Goal: Task Accomplishment & Management: Use online tool/utility

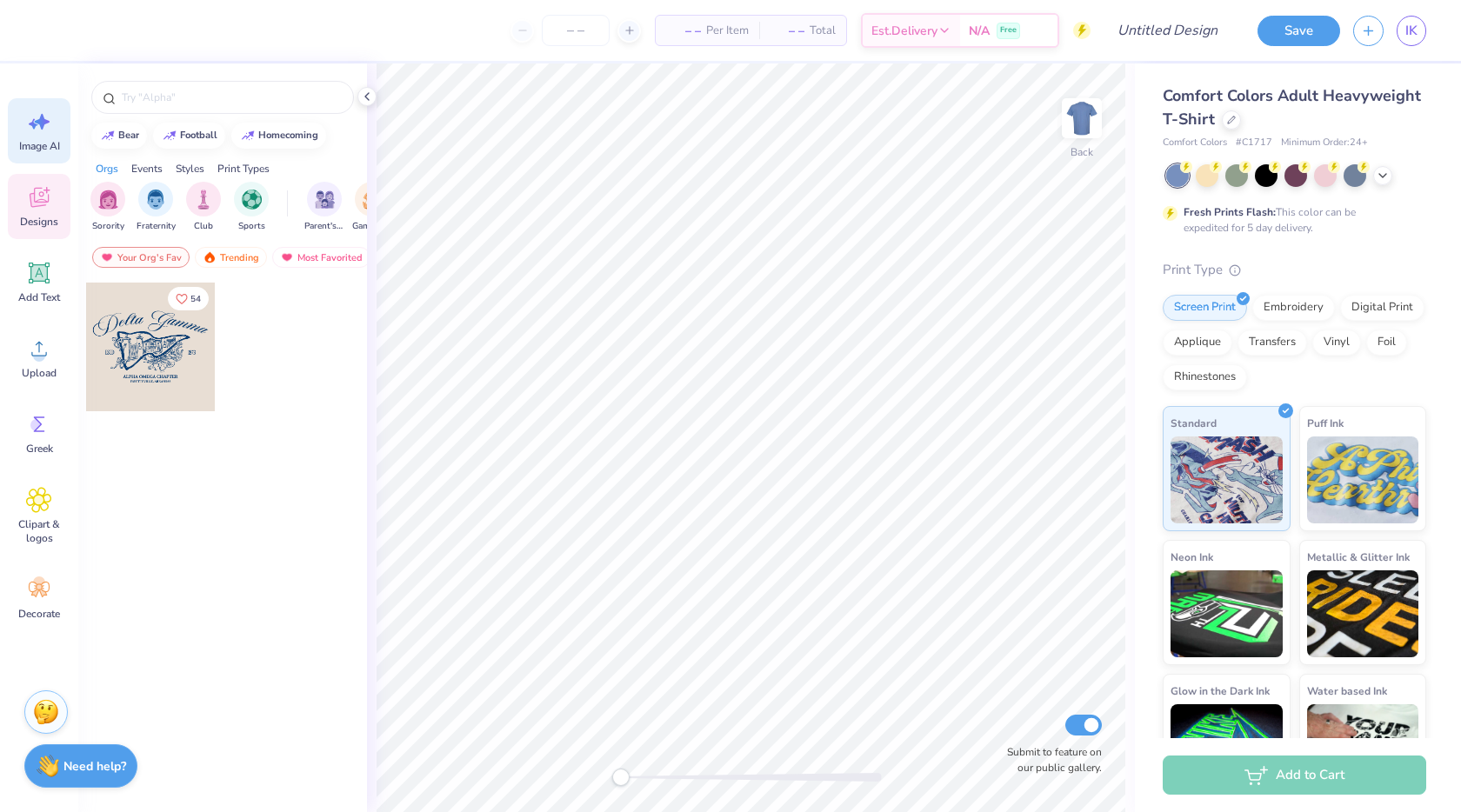
click at [43, 115] on icon at bounding box center [42, 121] width 15 height 16
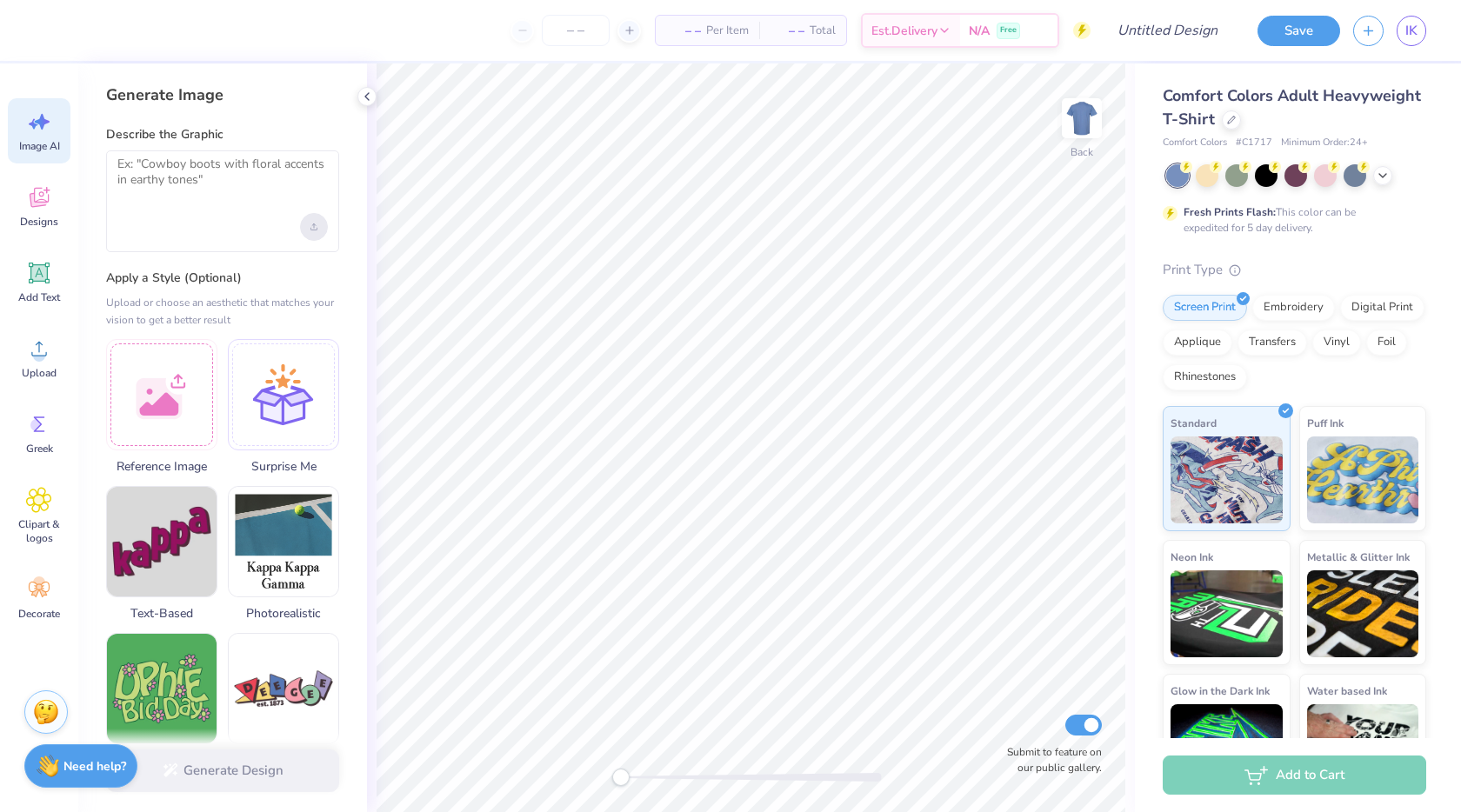
click at [312, 232] on div "Upload image" at bounding box center [314, 227] width 28 height 28
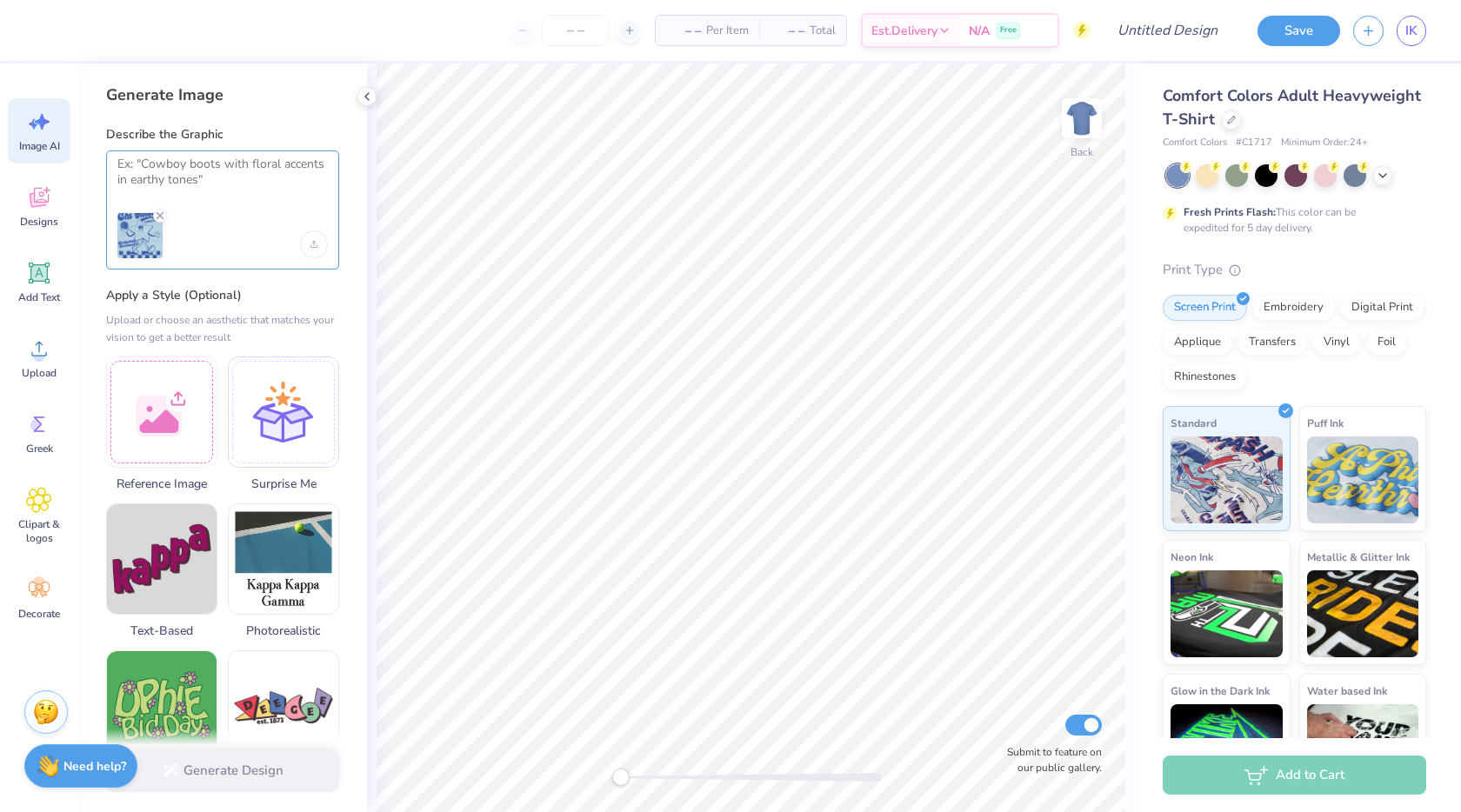
click at [181, 190] on textarea at bounding box center [222, 178] width 210 height 44
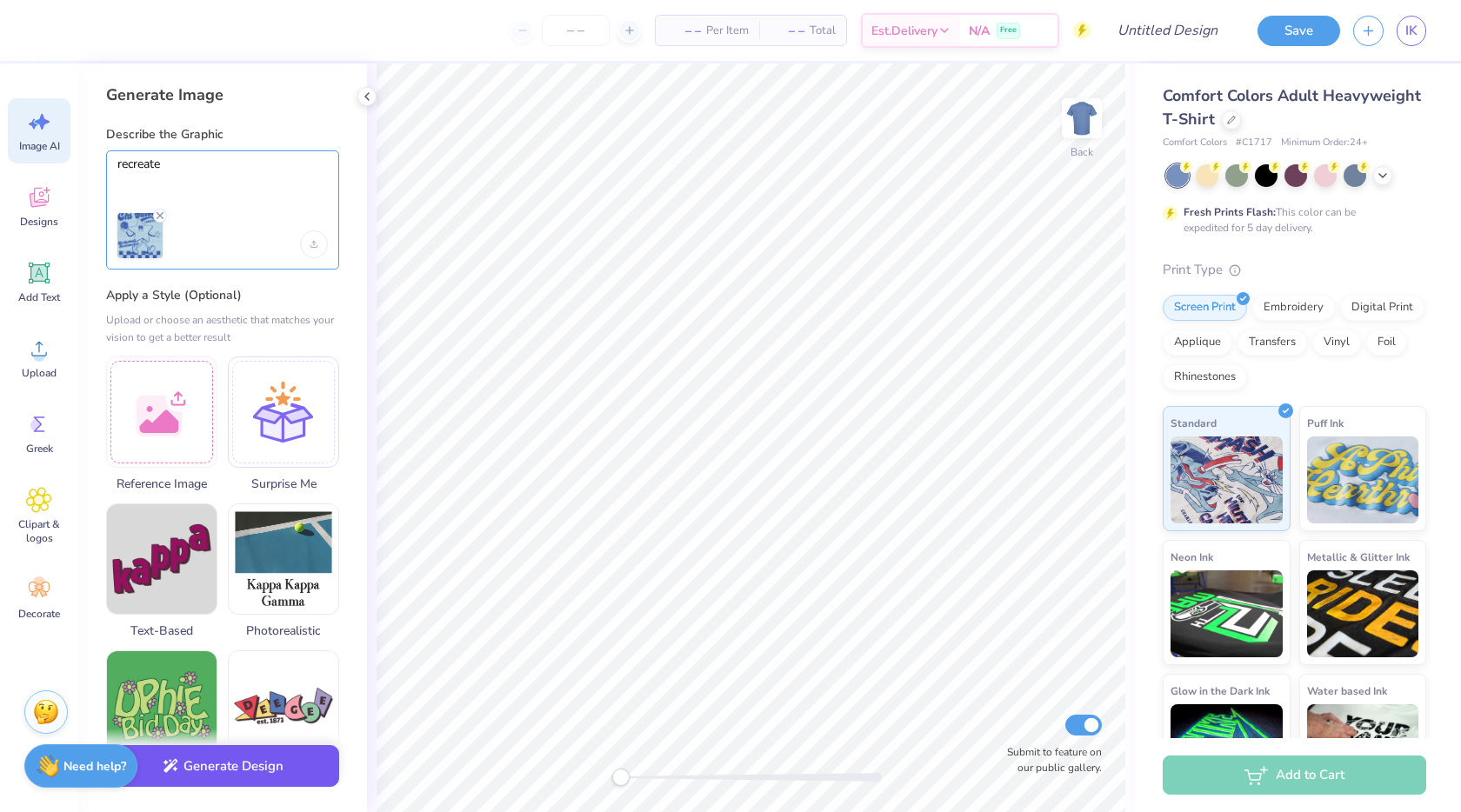
type textarea "recreate"
click at [243, 766] on button "Generate Design" at bounding box center [223, 767] width 233 height 43
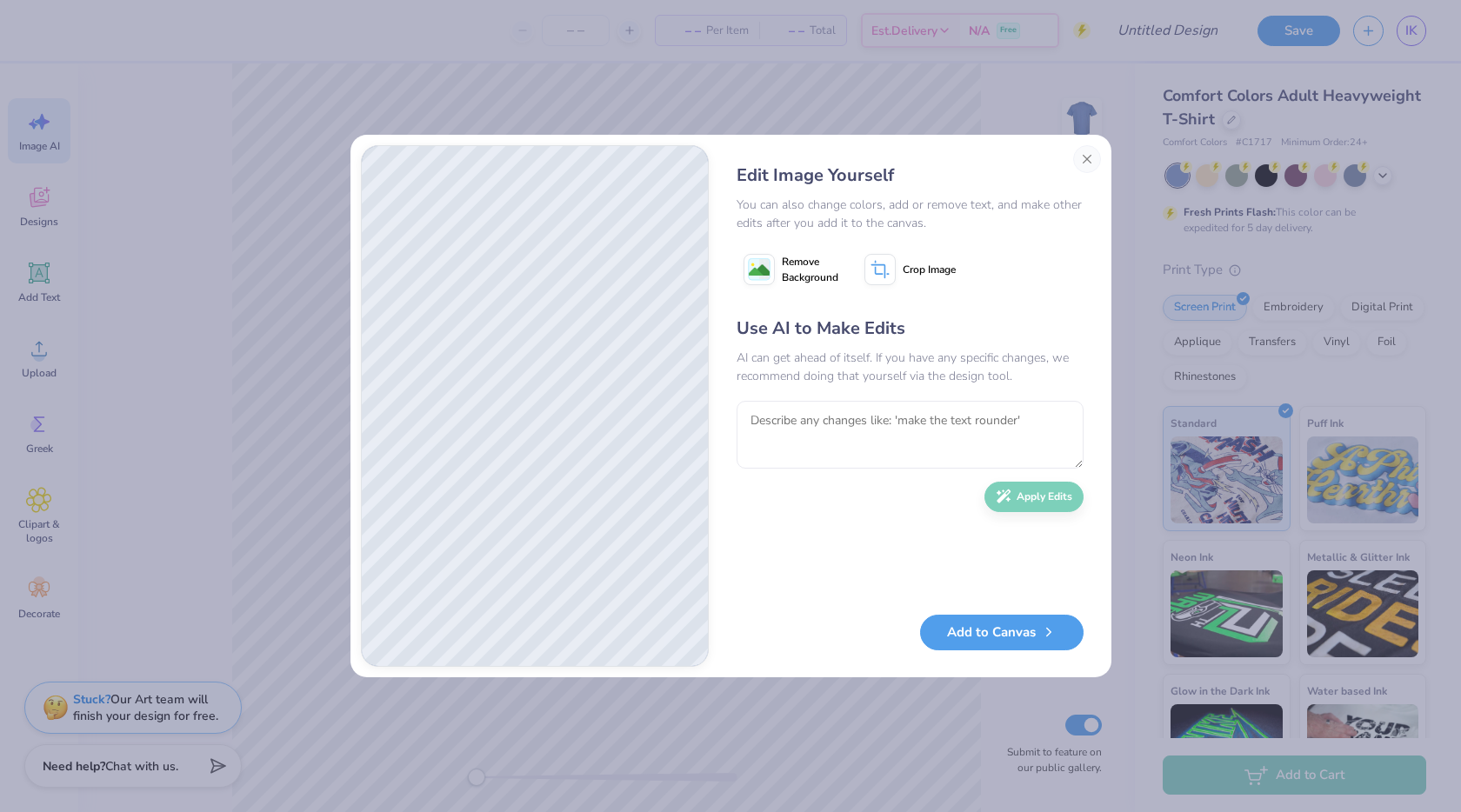
click at [1010, 648] on div "Add to Canvas" at bounding box center [910, 632] width 347 height 36
click at [1020, 630] on button "Add to Canvas" at bounding box center [1002, 628] width 163 height 36
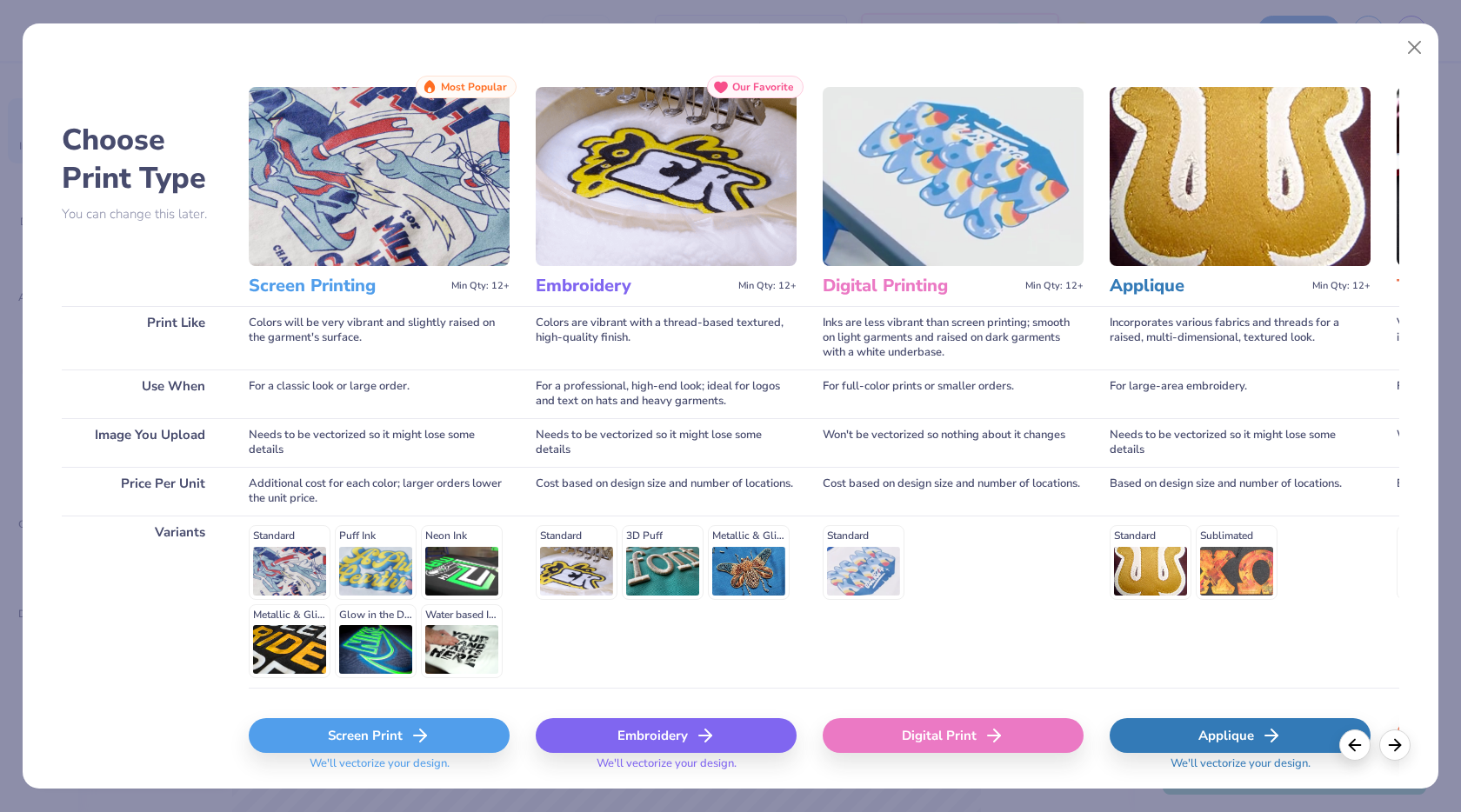
click at [452, 741] on div "Screen Print" at bounding box center [379, 736] width 261 height 35
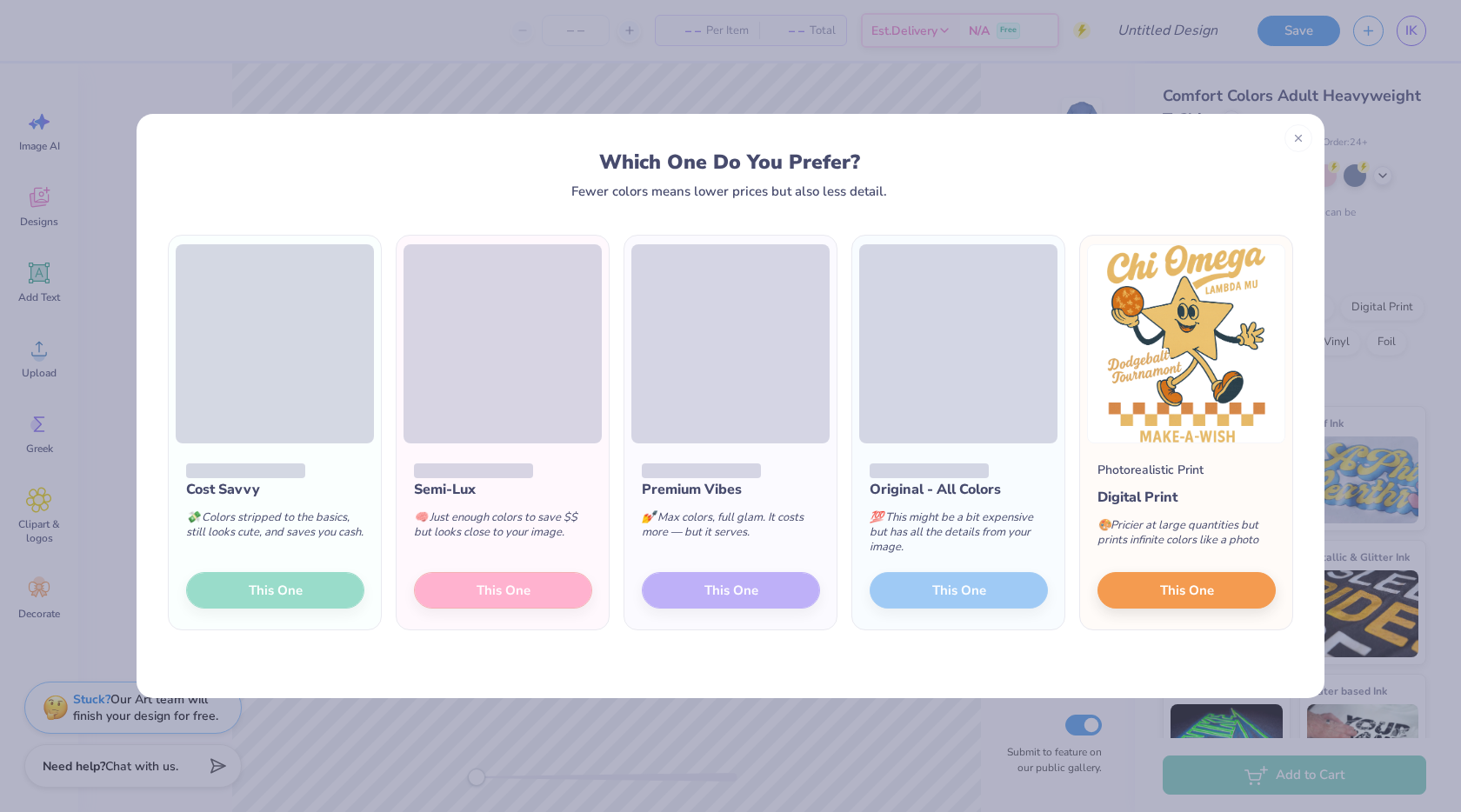
click at [285, 603] on div "Cost Savvy 💸 Colors stripped to the basics, still looks cute, and saves you cas…" at bounding box center [274, 536] width 212 height 186
click at [302, 591] on div "Cost Savvy 💸 Colors stripped to the basics, still looks cute, and saves you cas…" at bounding box center [274, 536] width 212 height 186
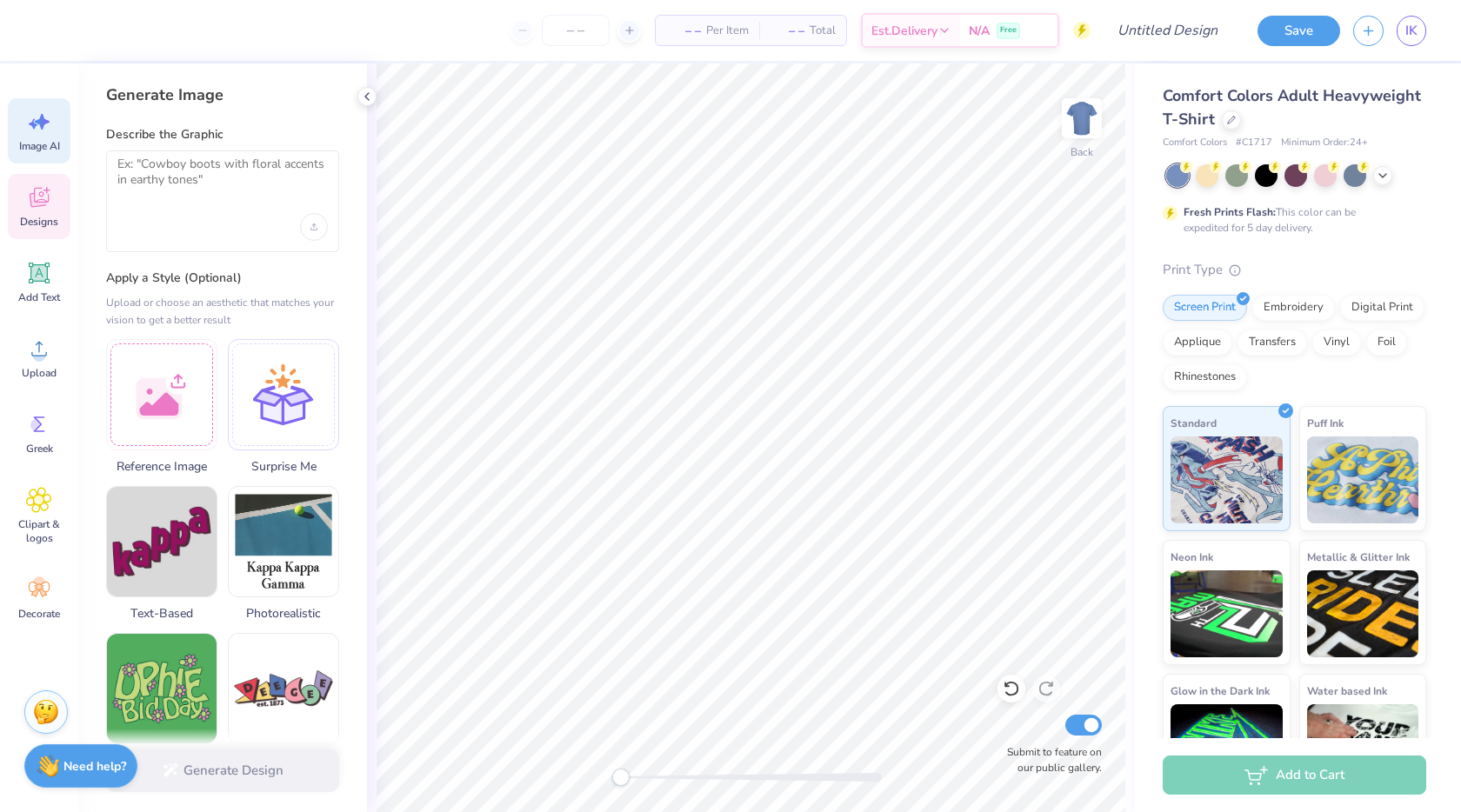
click at [24, 195] on div "Designs" at bounding box center [39, 206] width 63 height 65
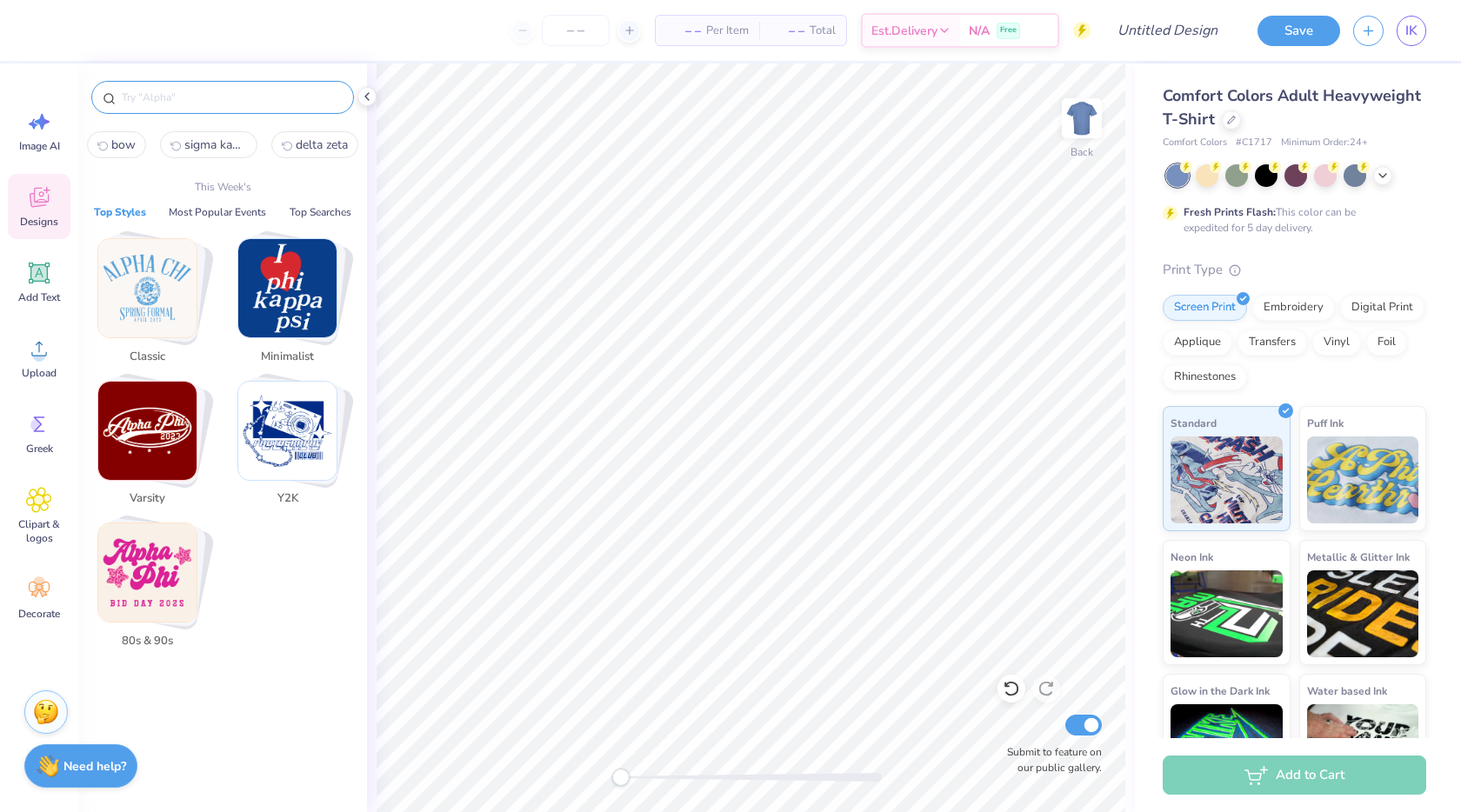
click at [172, 90] on input "text" at bounding box center [231, 98] width 223 height 17
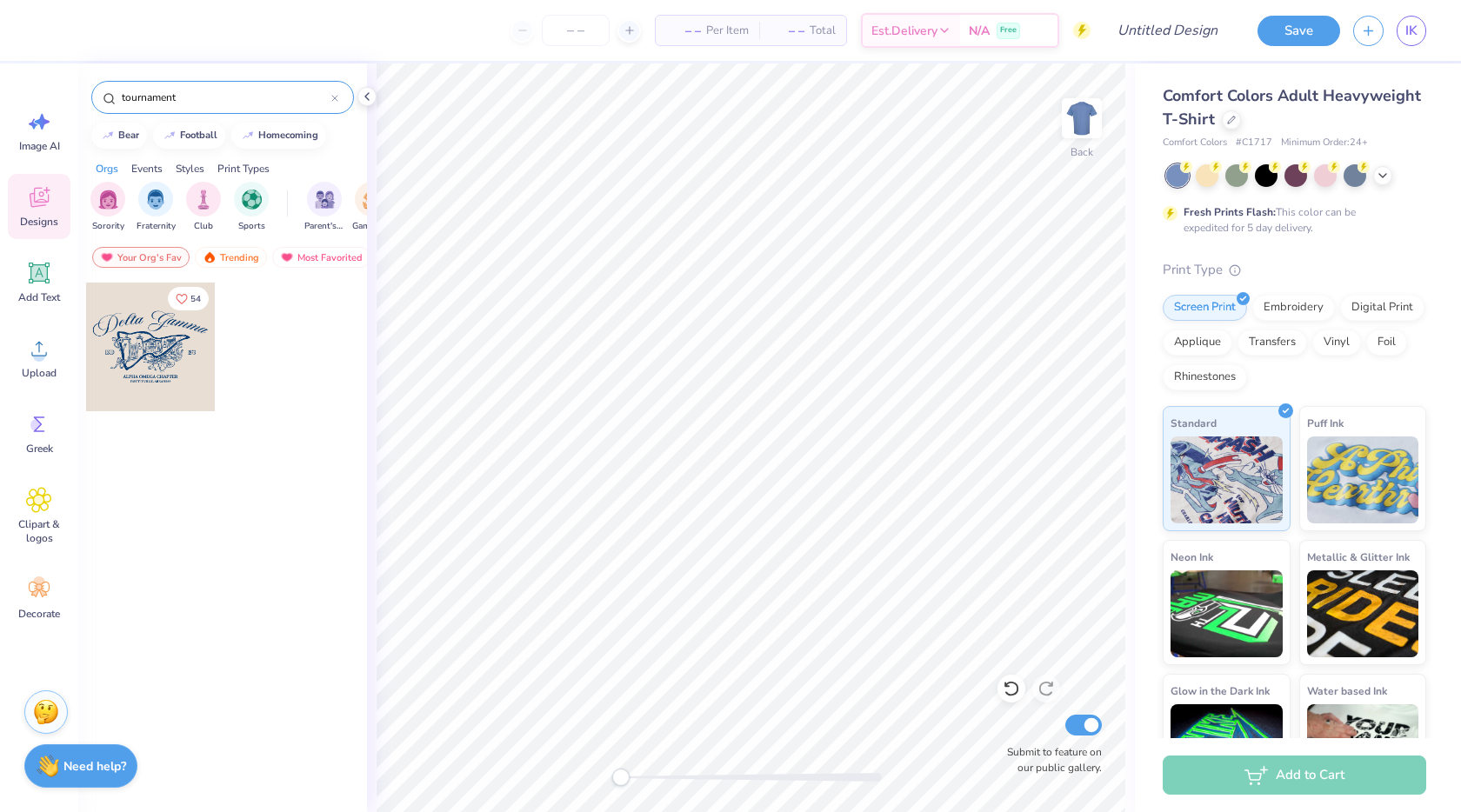
type input "tournament"
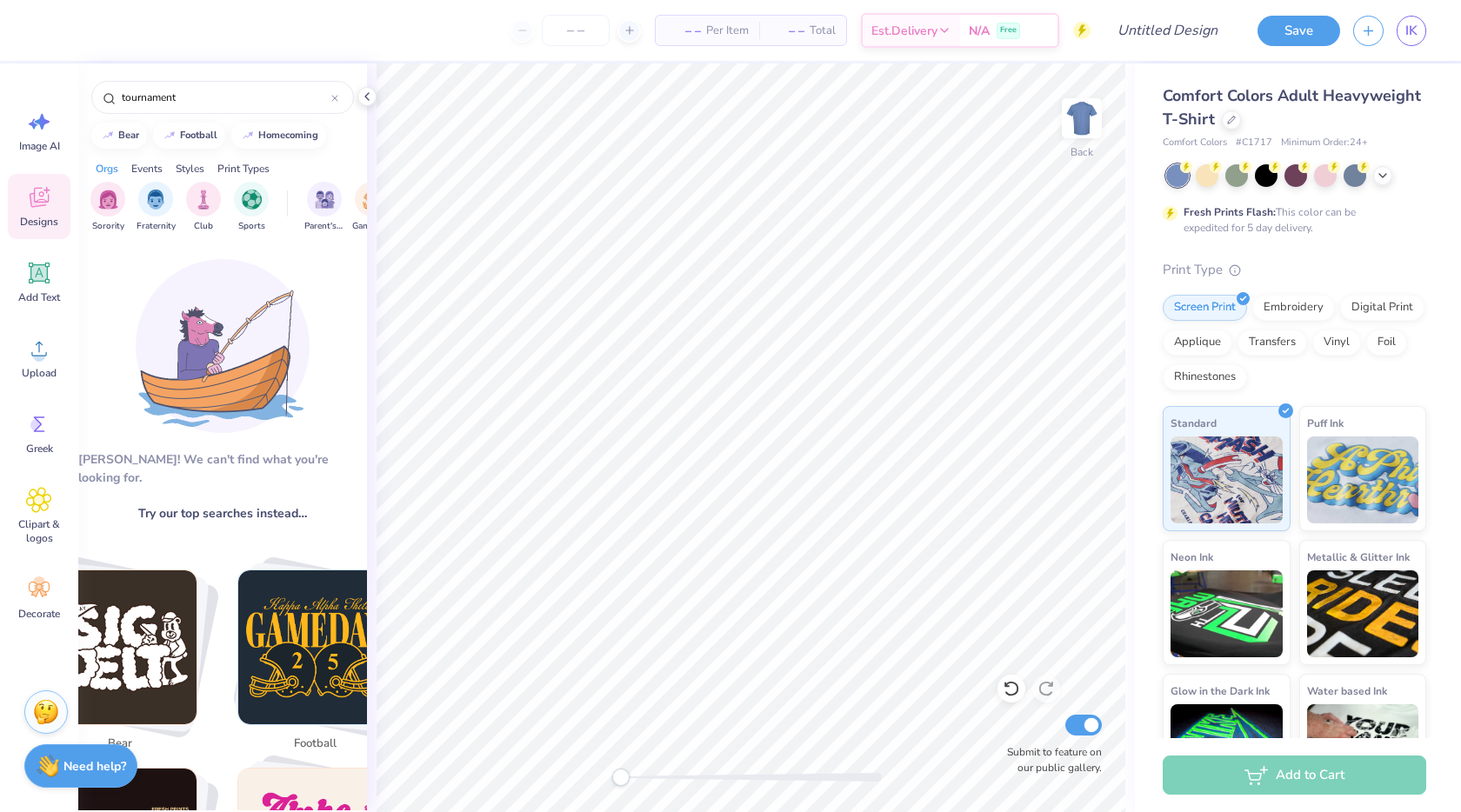
click at [187, 435] on div "Aw fish! We can't find what you're looking for. Try our top searches instead… t…" at bounding box center [223, 526] width 289 height 568
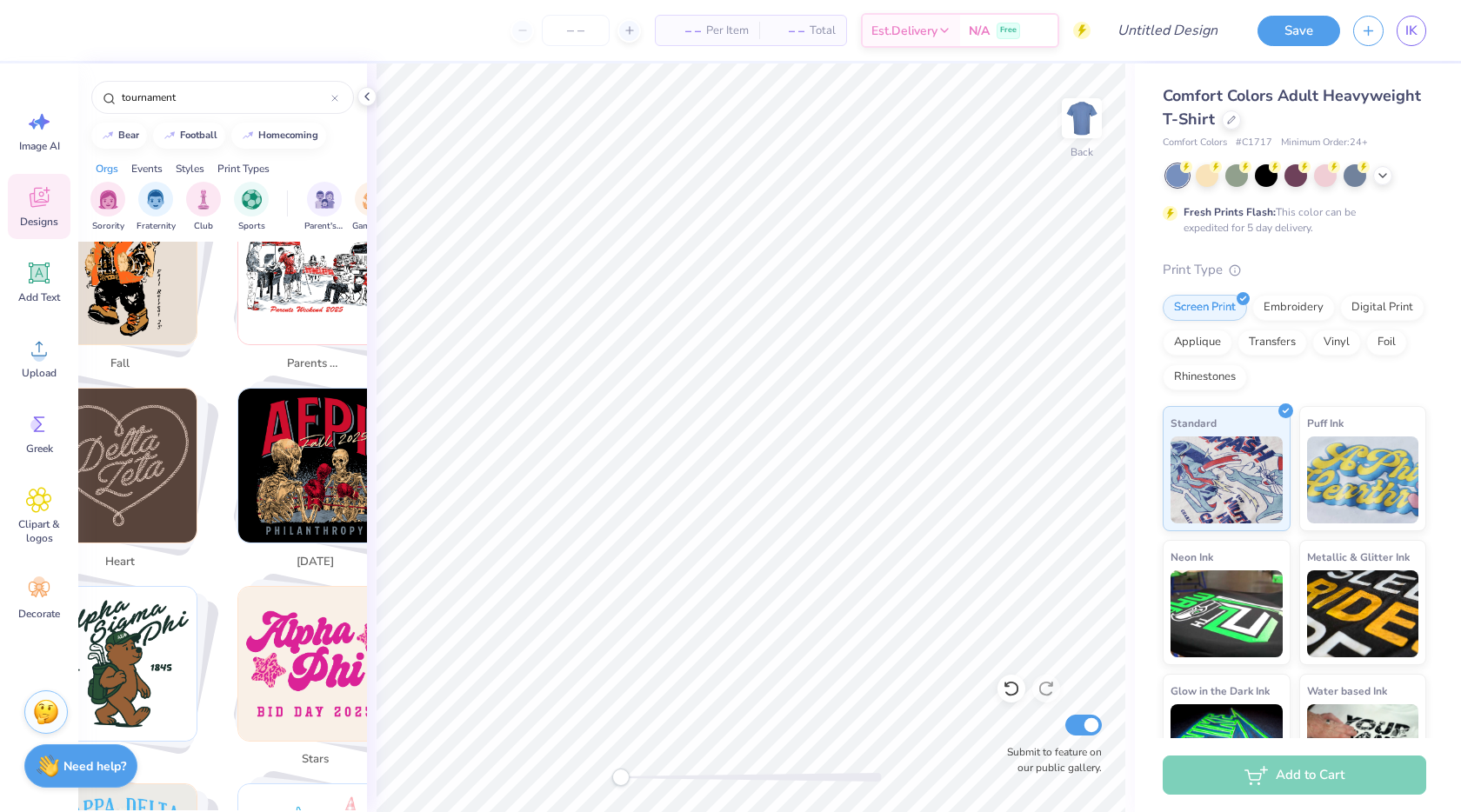
scroll to position [786, 0]
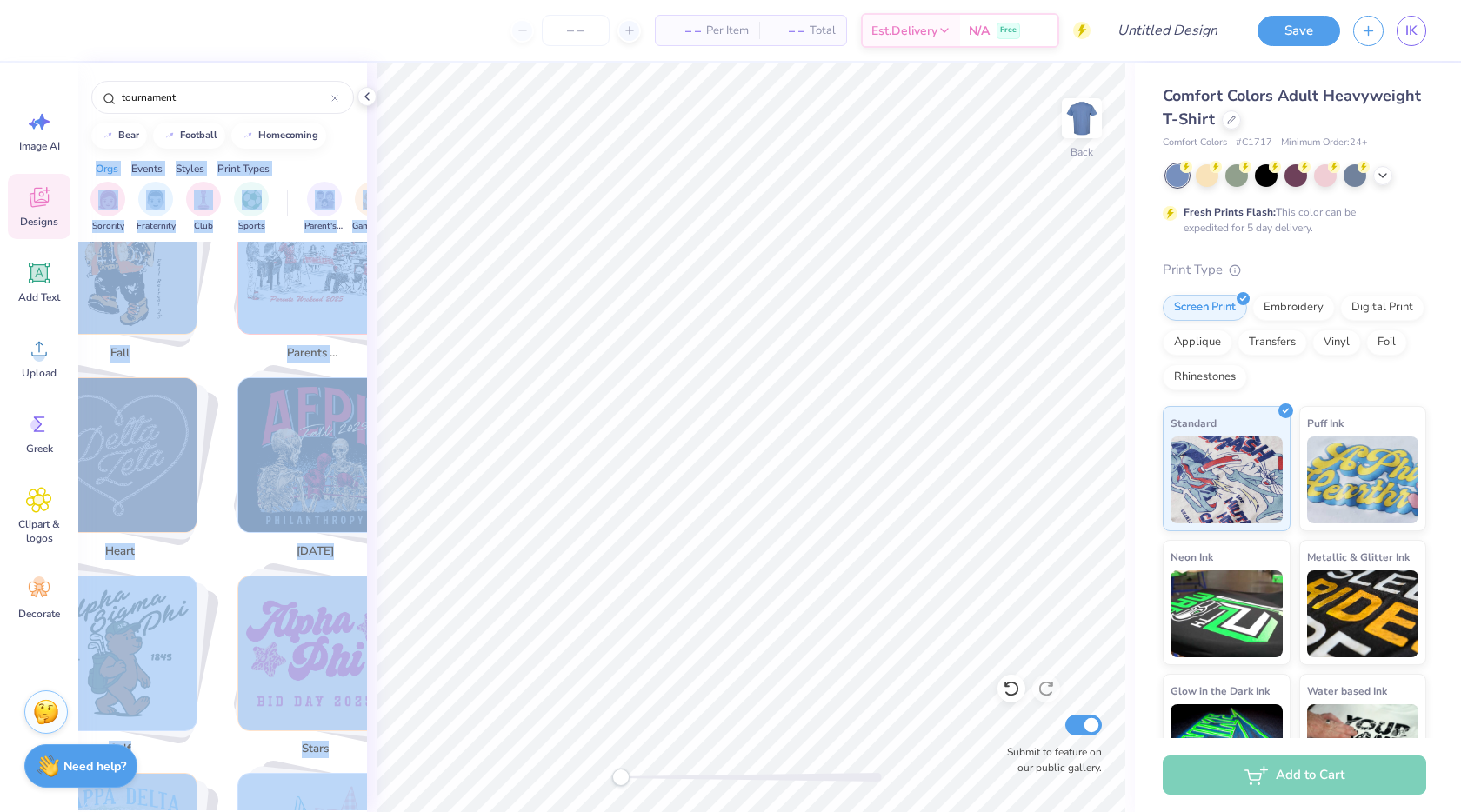
click at [396, 134] on div "– – Per Item – – Total Est. Delivery N/A Free Design Title Save IK Image AI Des…" at bounding box center [730, 406] width 1461 height 812
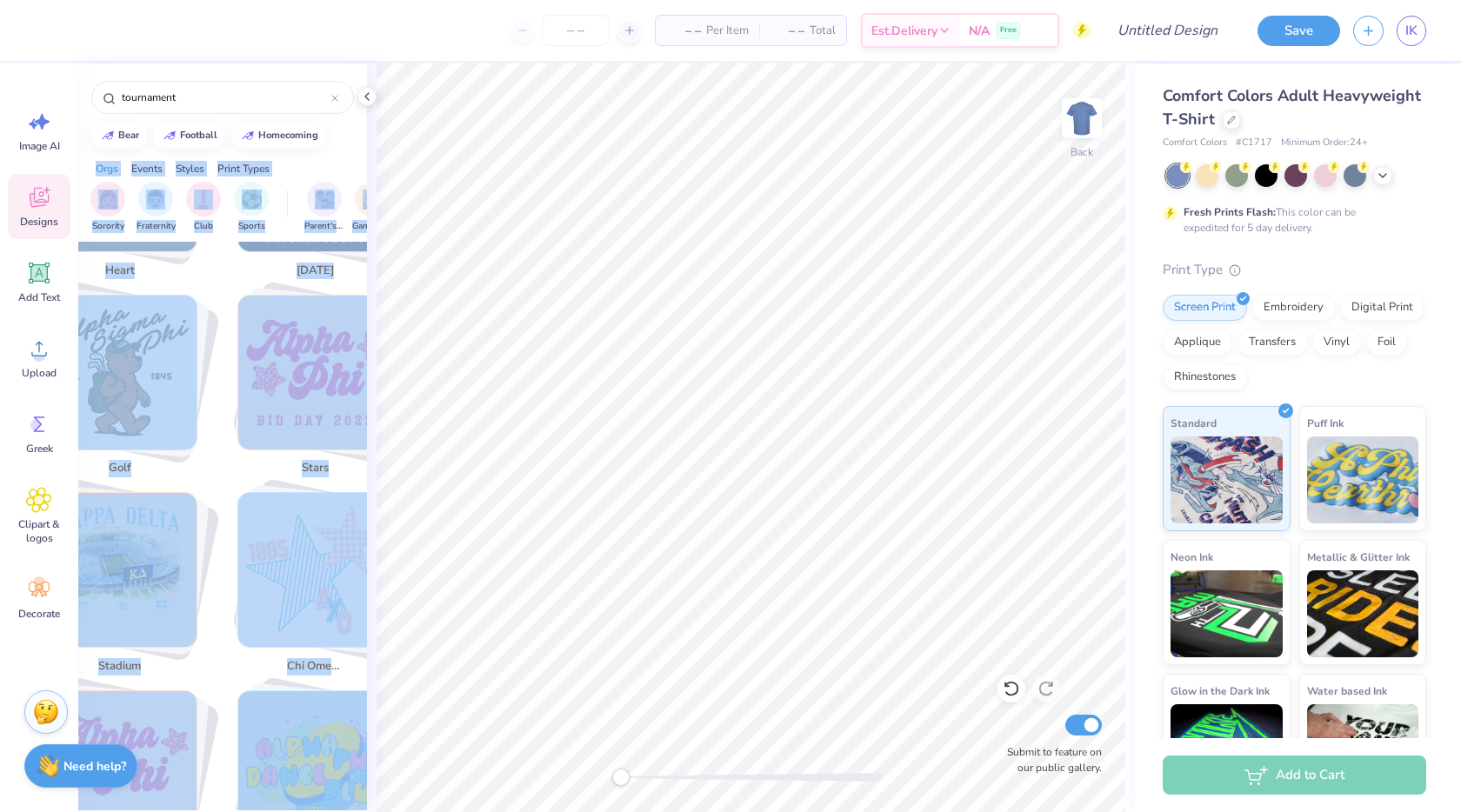
scroll to position [1144, 0]
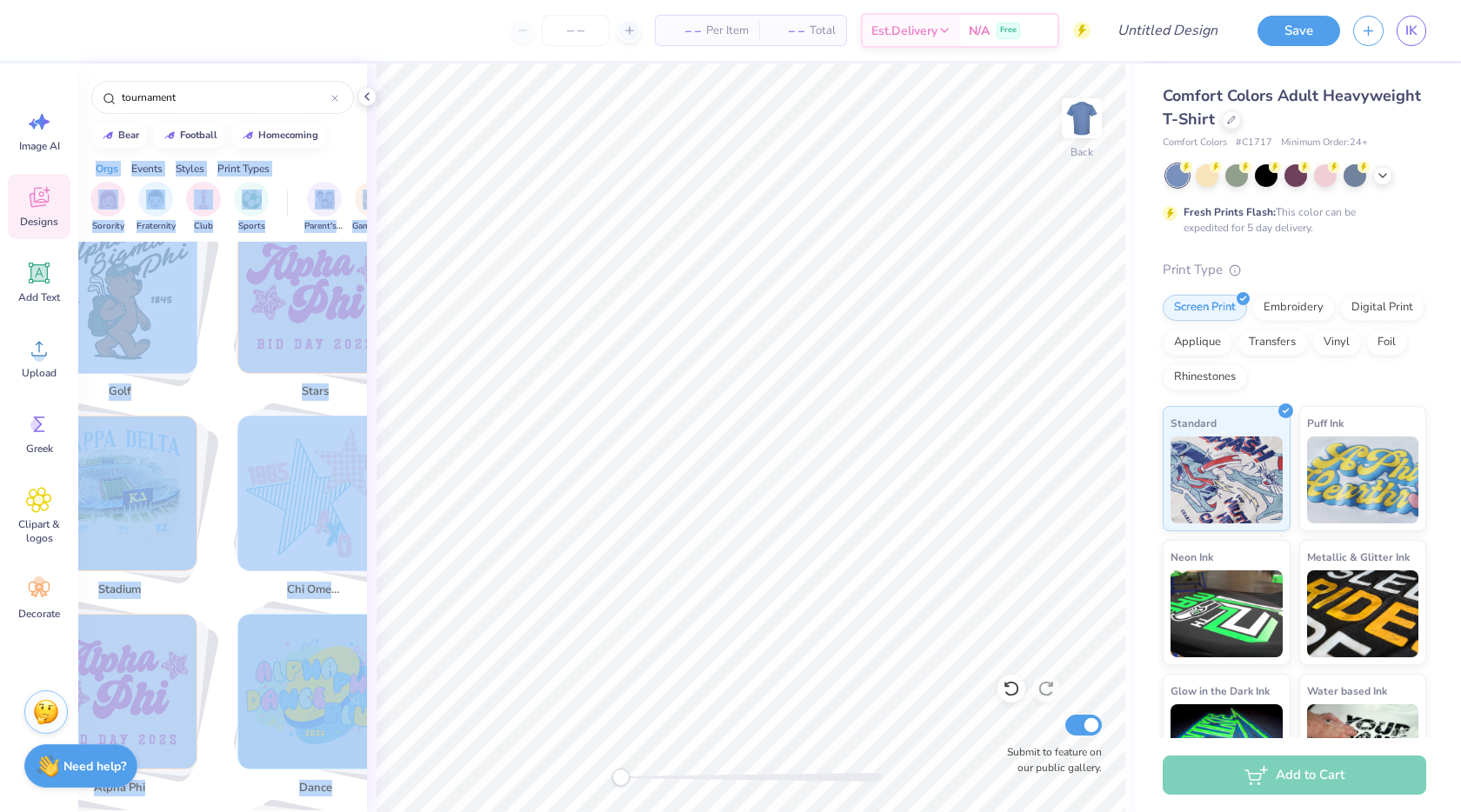
click at [202, 353] on div "golf" at bounding box center [125, 313] width 187 height 189
click at [151, 292] on img "Stack Card Button golf" at bounding box center [120, 296] width 154 height 154
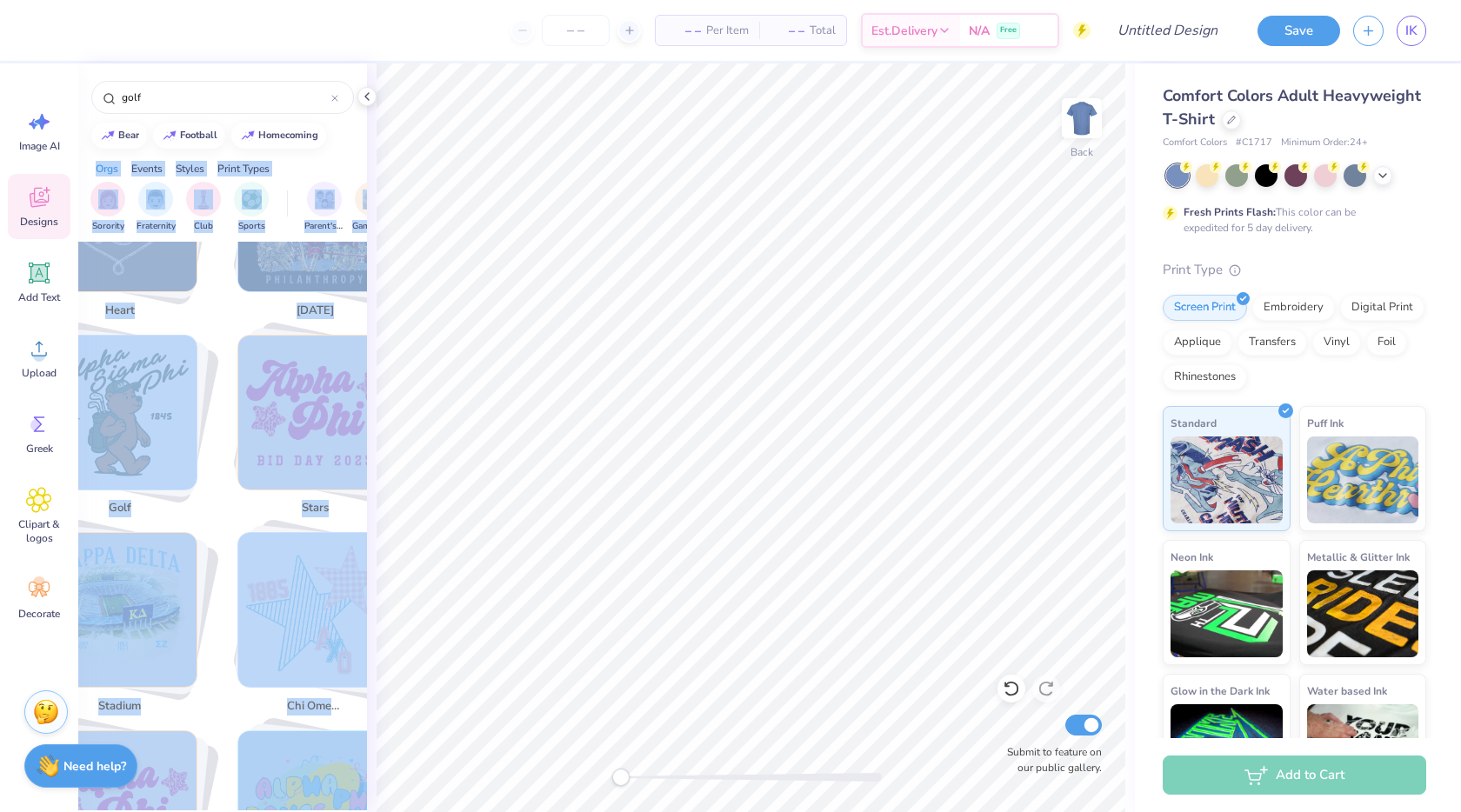
scroll to position [985, 0]
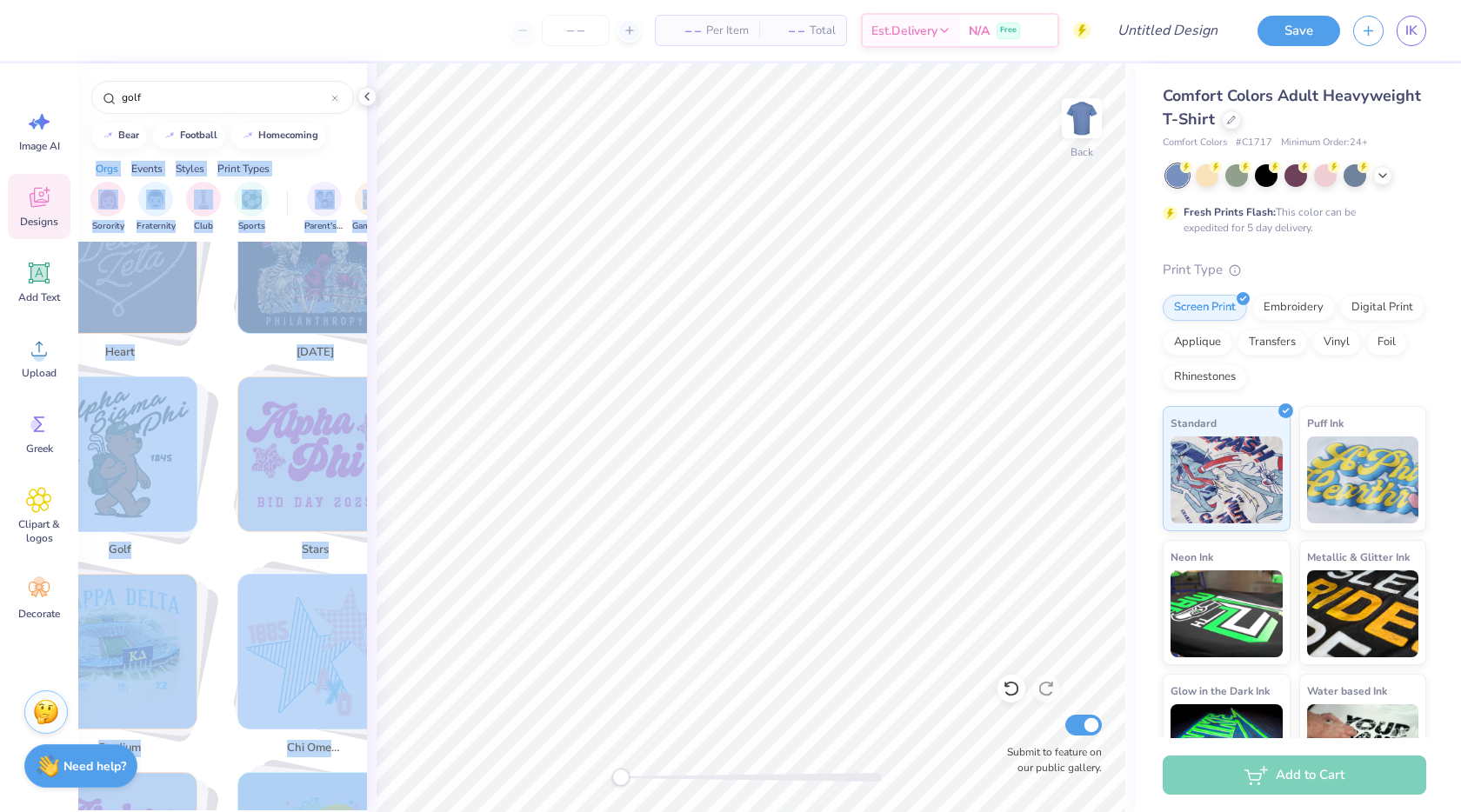
click at [101, 383] on img "Stack Card Button golf" at bounding box center [120, 454] width 154 height 154
click at [234, 320] on div "[DATE]" at bounding box center [320, 272] width 187 height 189
type input "[DATE]"
click at [334, 100] on icon at bounding box center [334, 99] width 7 height 7
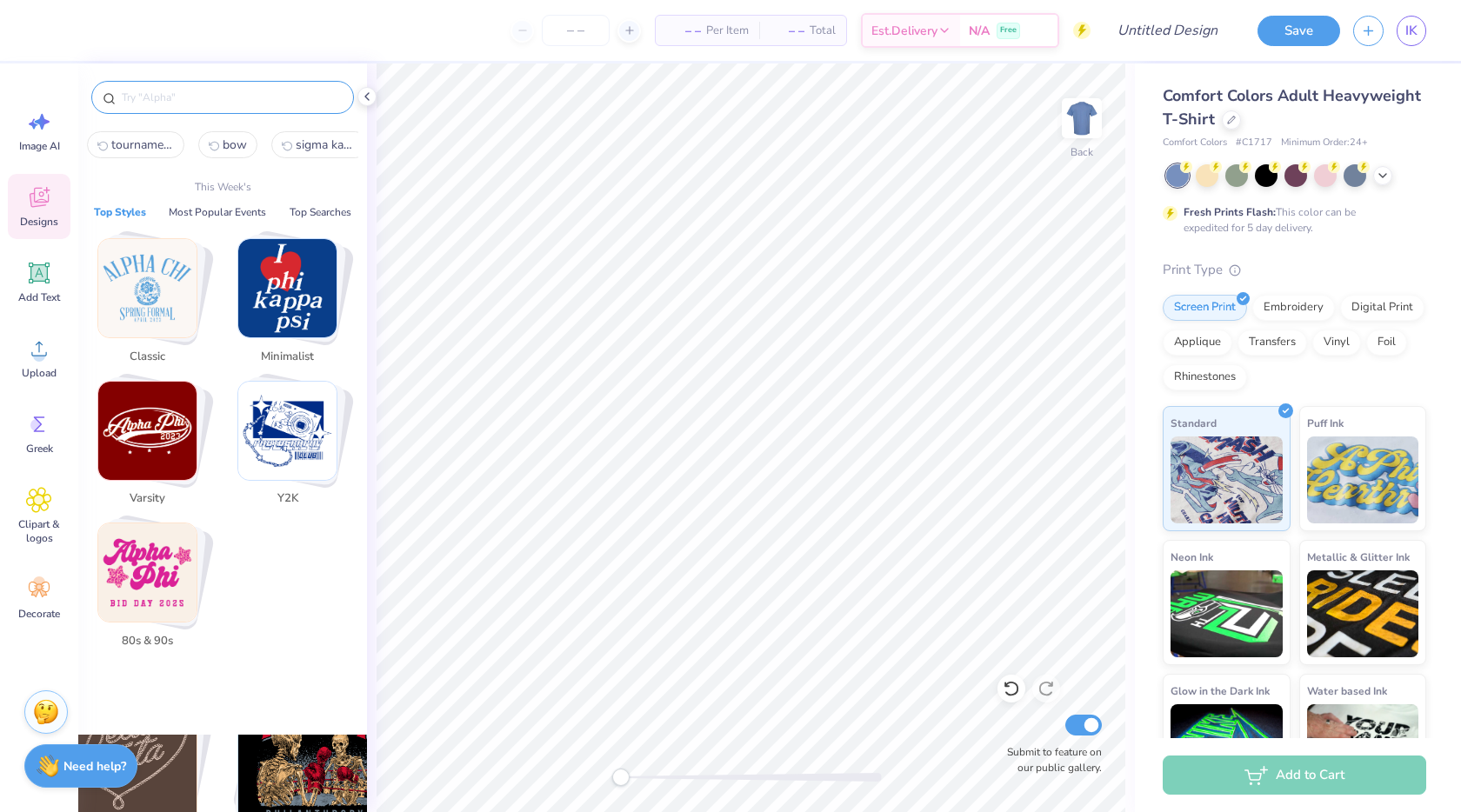
click at [222, 93] on input "text" at bounding box center [231, 98] width 223 height 17
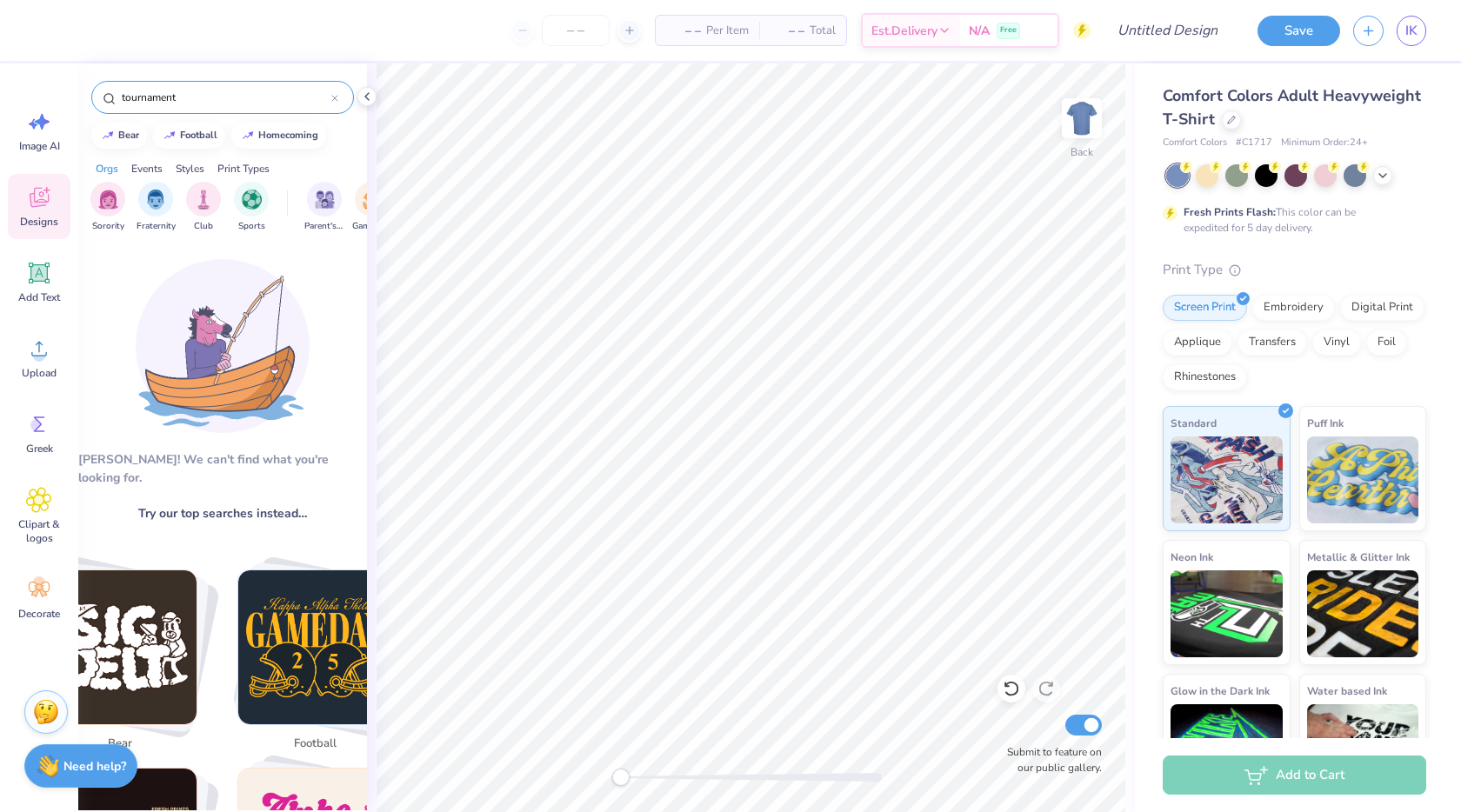
click at [205, 100] on input "tournament" at bounding box center [225, 98] width 211 height 17
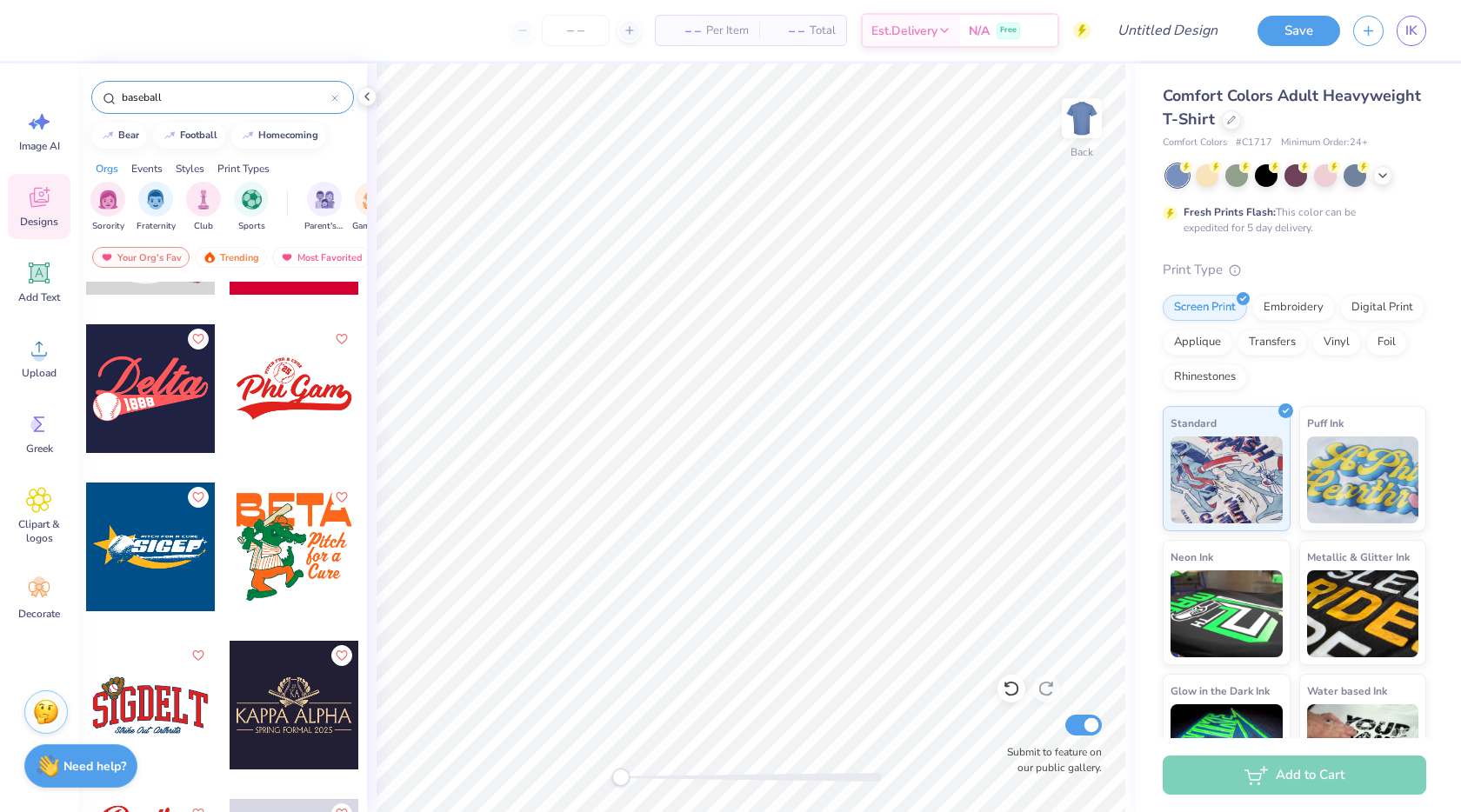
scroll to position [1229, 0]
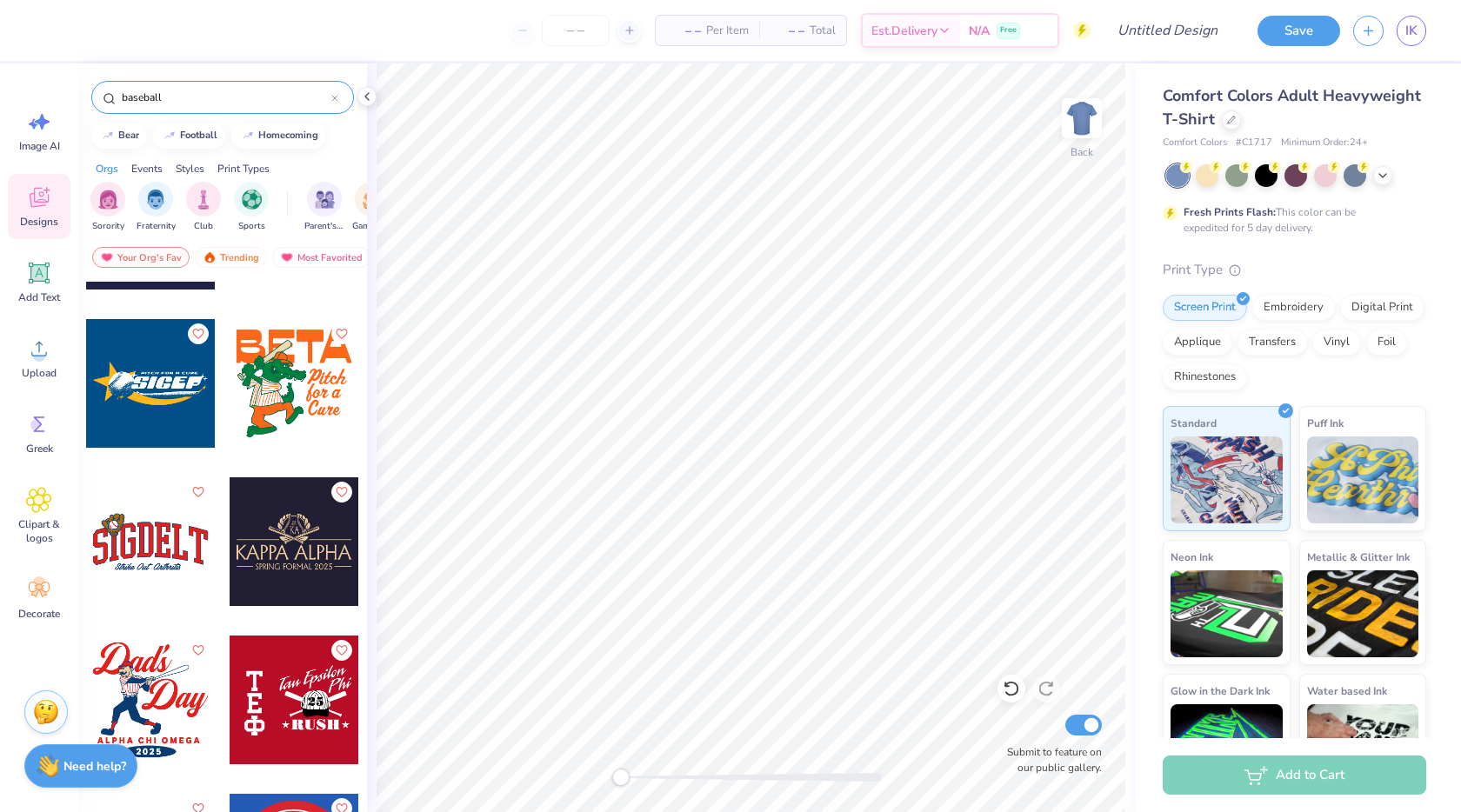
click at [169, 100] on input "baseball" at bounding box center [225, 98] width 211 height 17
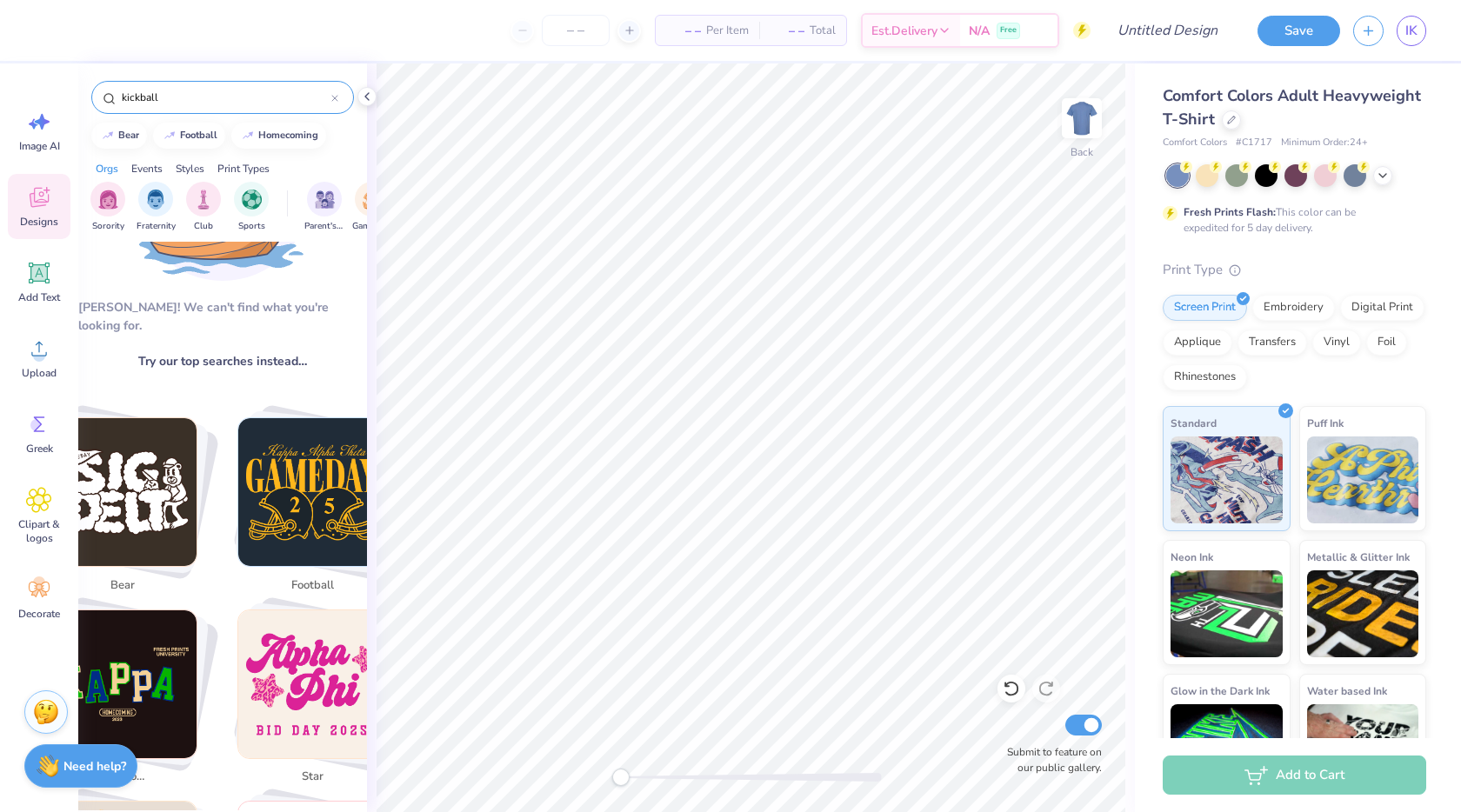
scroll to position [143, 0]
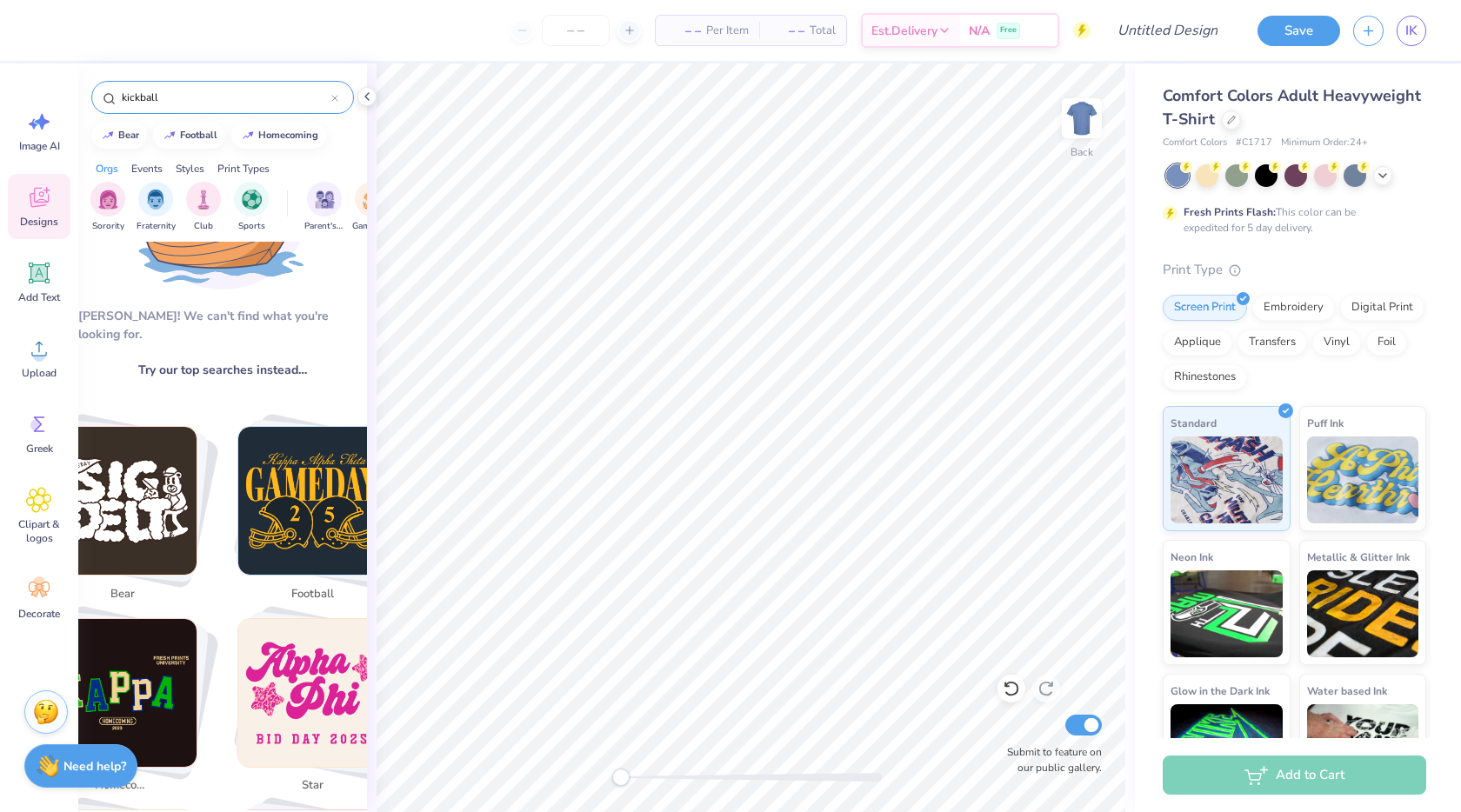
click at [183, 87] on div "kickball" at bounding box center [223, 98] width 263 height 33
click at [148, 100] on input "kickball" at bounding box center [225, 98] width 211 height 17
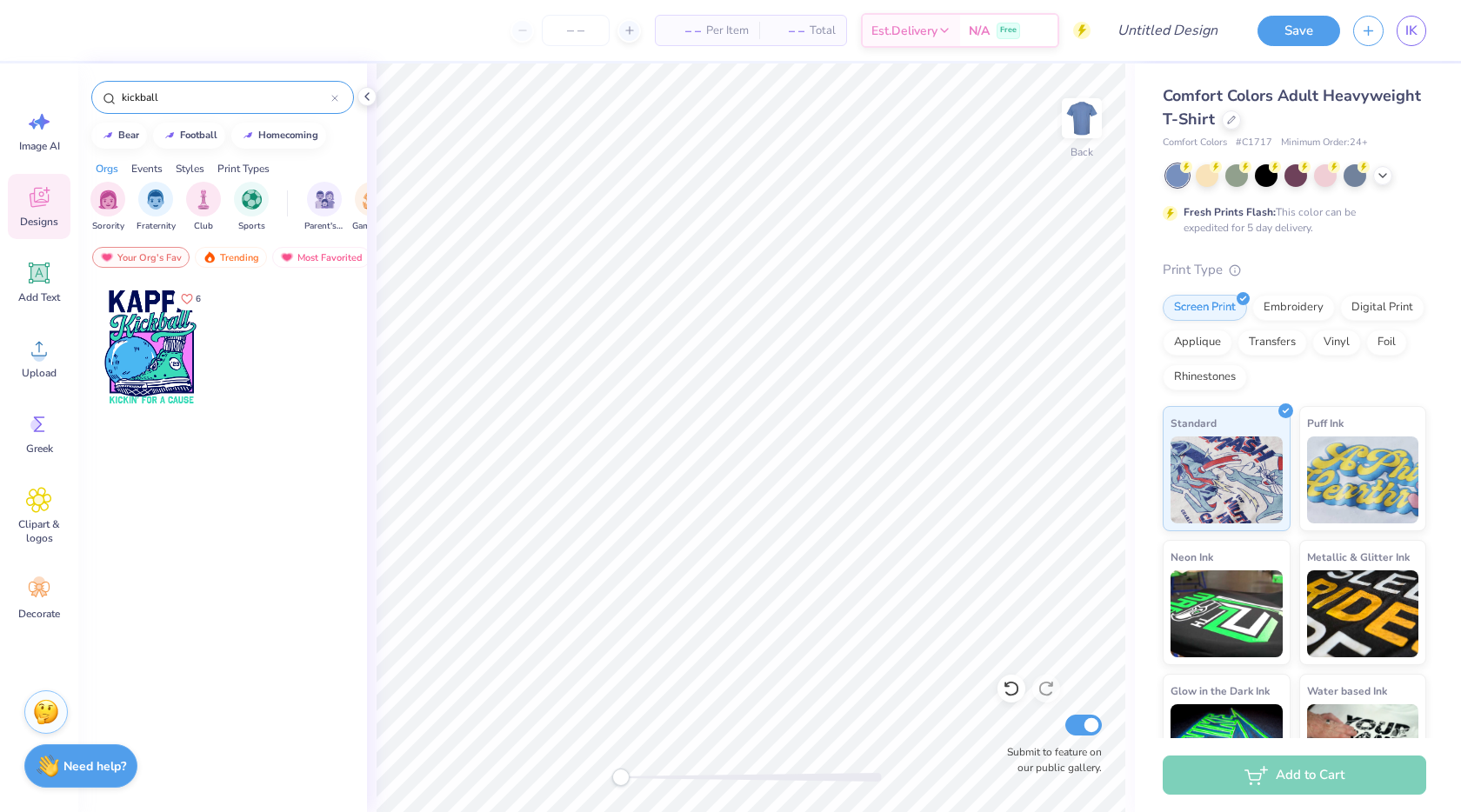
click at [148, 100] on input "kickball" at bounding box center [225, 98] width 211 height 17
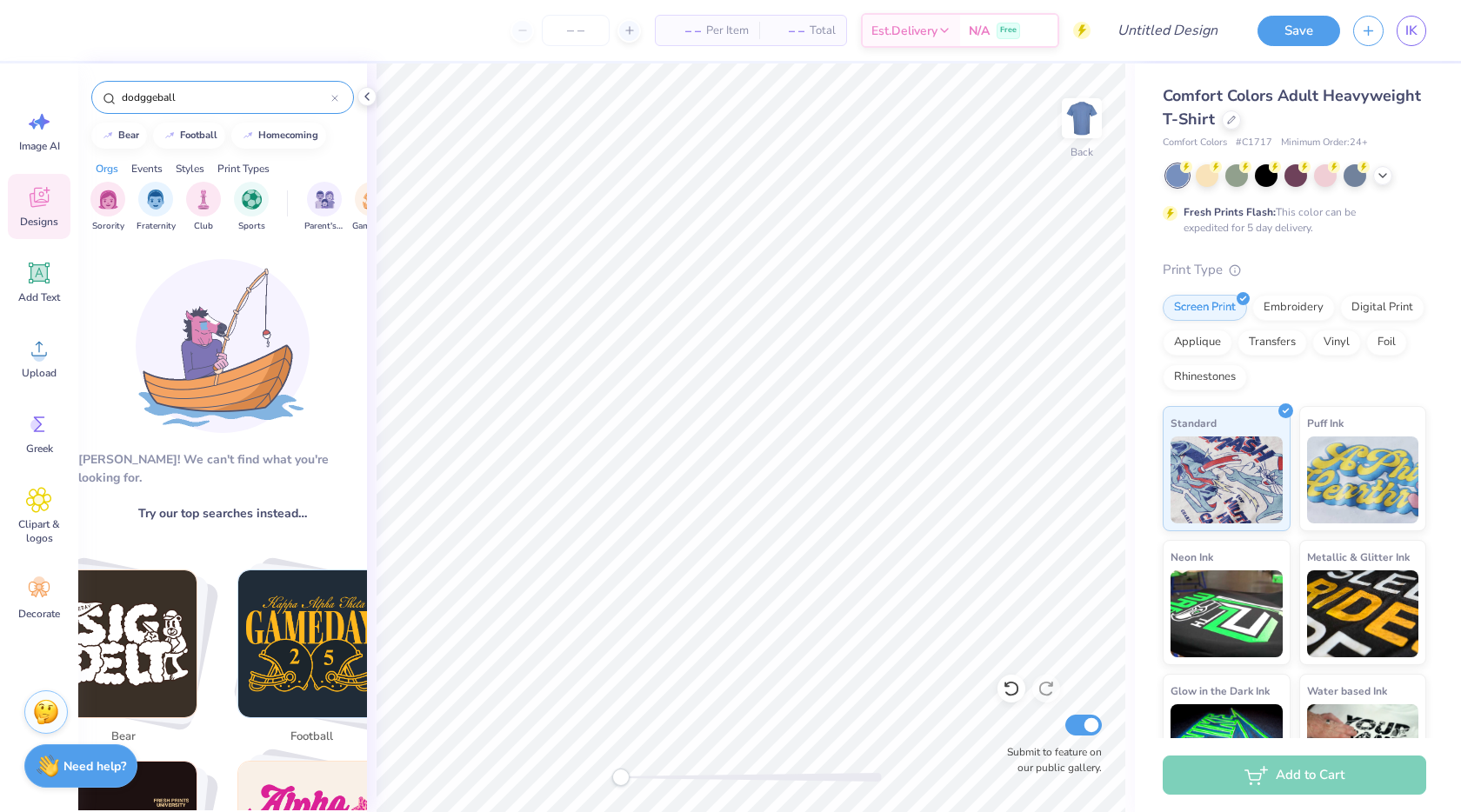
click at [182, 86] on div "dodggeball" at bounding box center [223, 98] width 263 height 33
click at [148, 103] on input "dodggeball" at bounding box center [225, 98] width 211 height 17
type input "dodgeball"
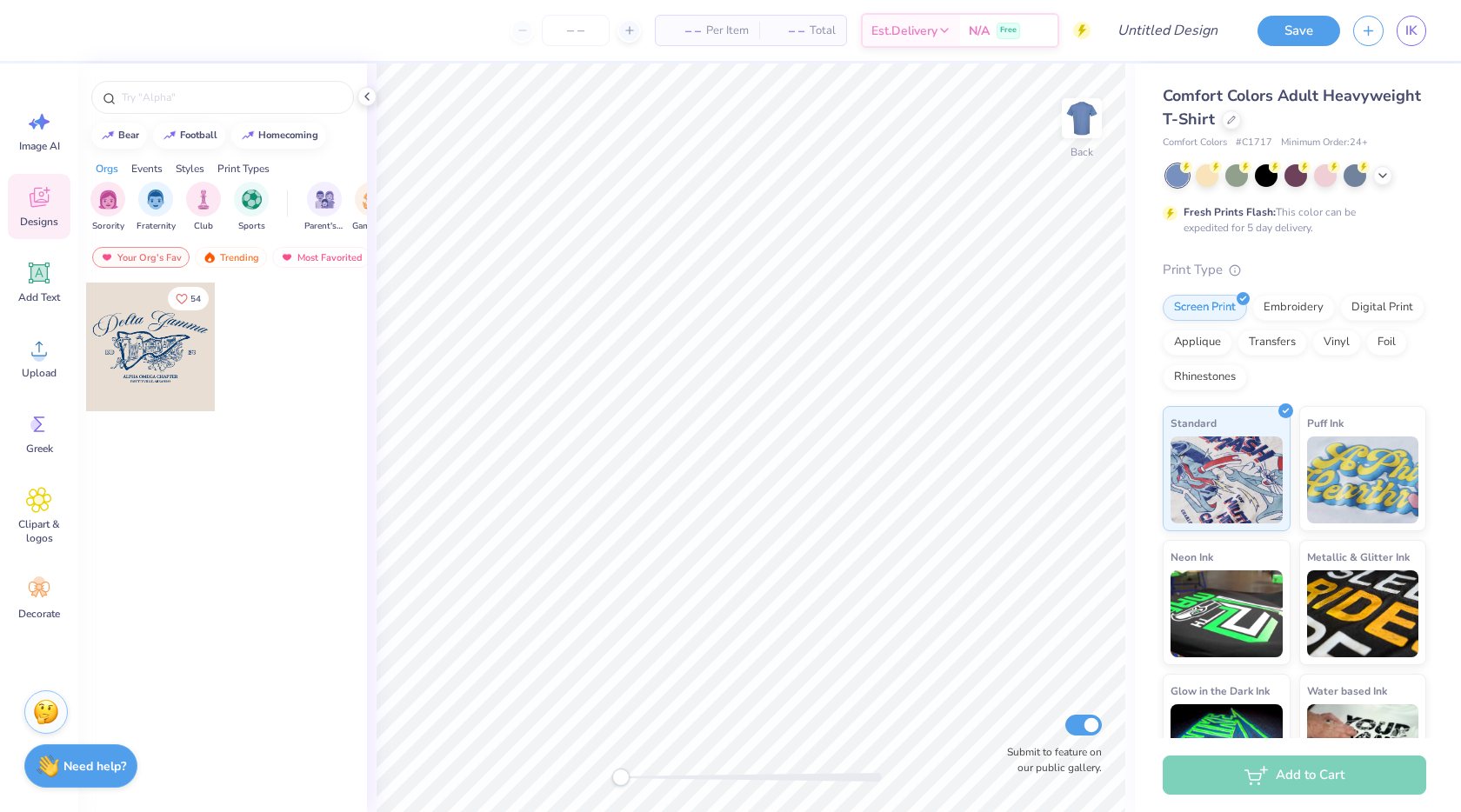
click at [148, 166] on div "Events" at bounding box center [147, 169] width 31 height 16
click at [148, 207] on div "filter for Game Day" at bounding box center [156, 197] width 35 height 35
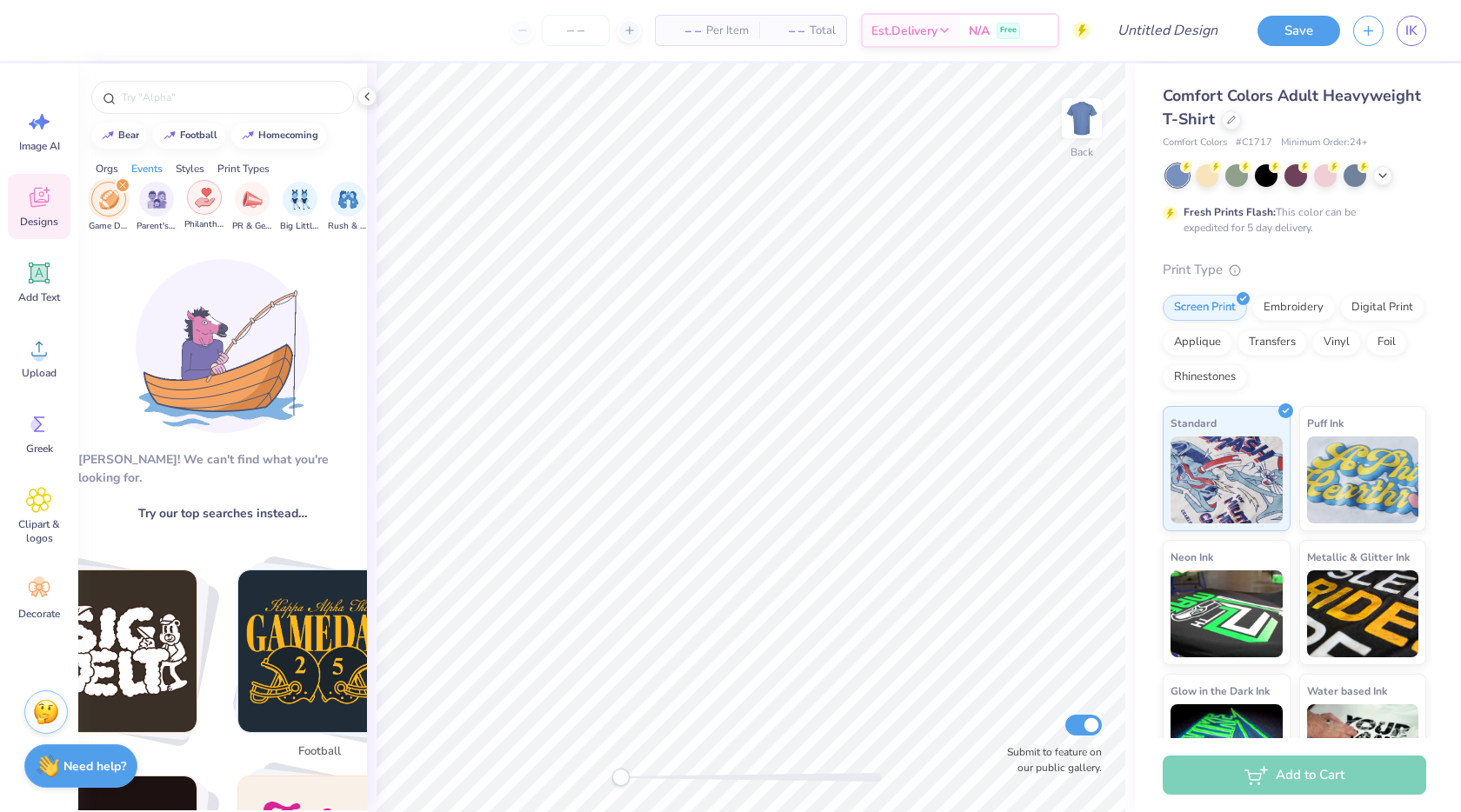
click at [208, 198] on img "filter for Philanthropy" at bounding box center [204, 197] width 20 height 20
click at [121, 182] on icon "filter for Philanthropy" at bounding box center [122, 185] width 5 height 5
click at [119, 182] on icon "filter for Game Day" at bounding box center [122, 185] width 7 height 7
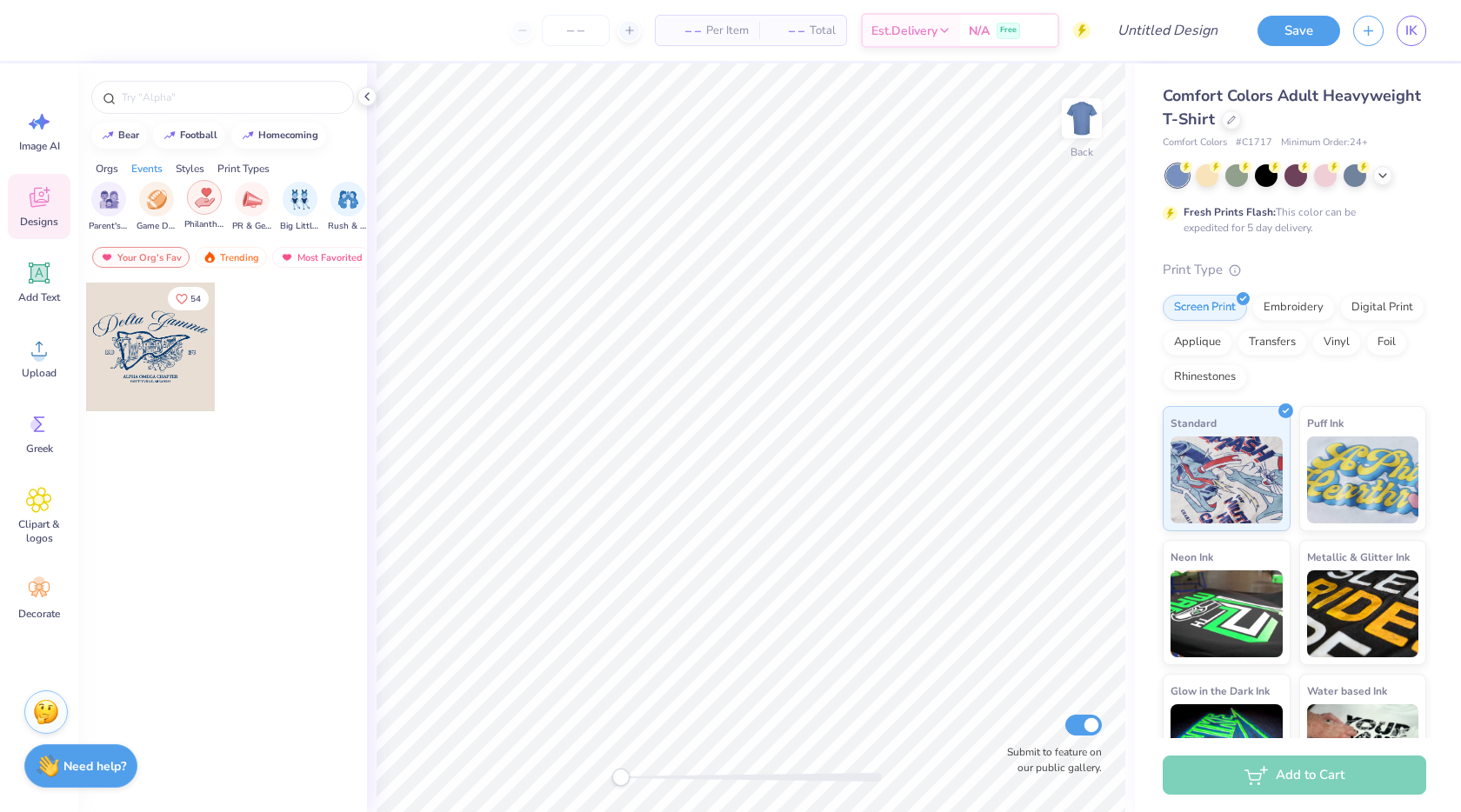
click at [210, 198] on img "filter for Philanthropy" at bounding box center [204, 197] width 20 height 20
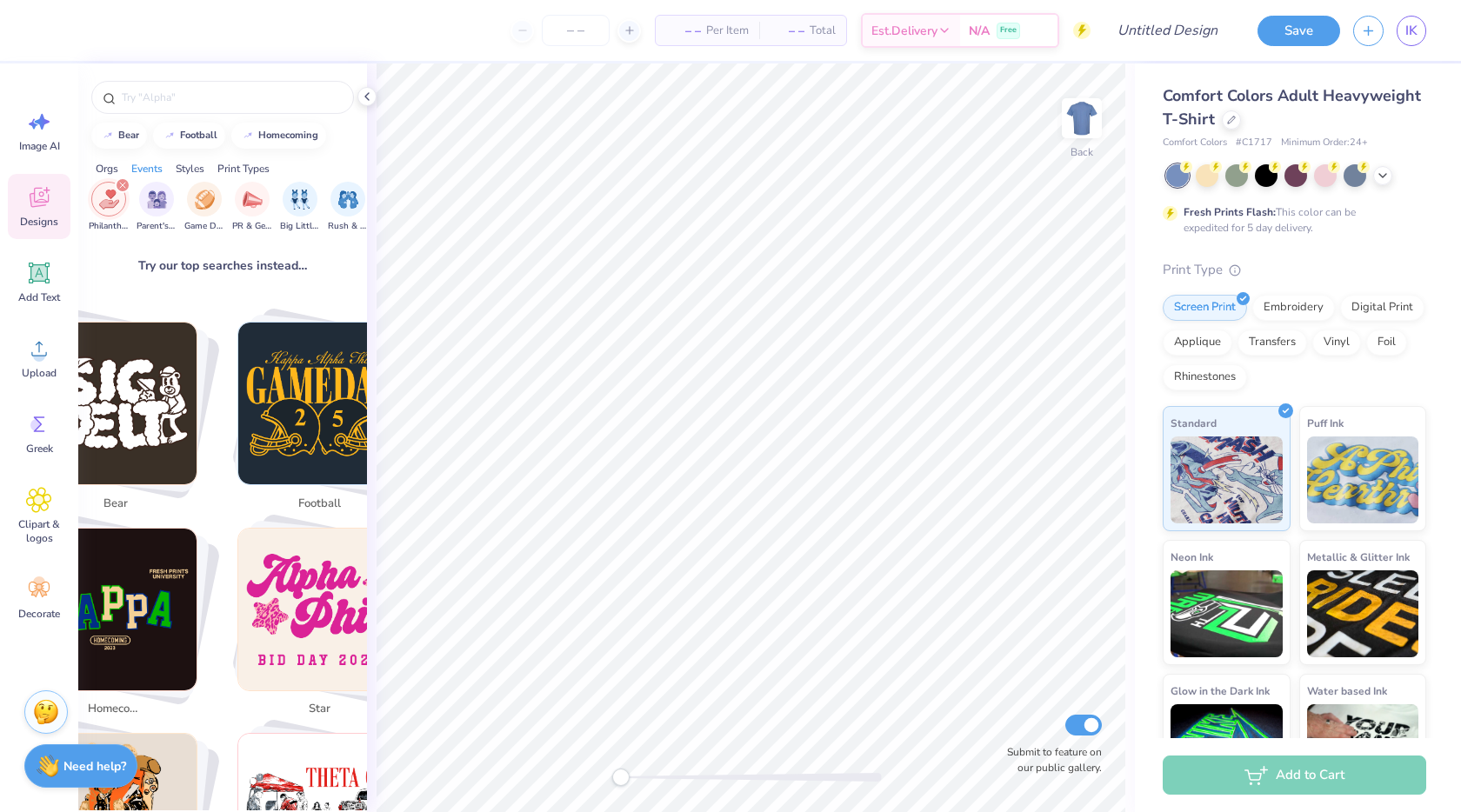
scroll to position [244, 0]
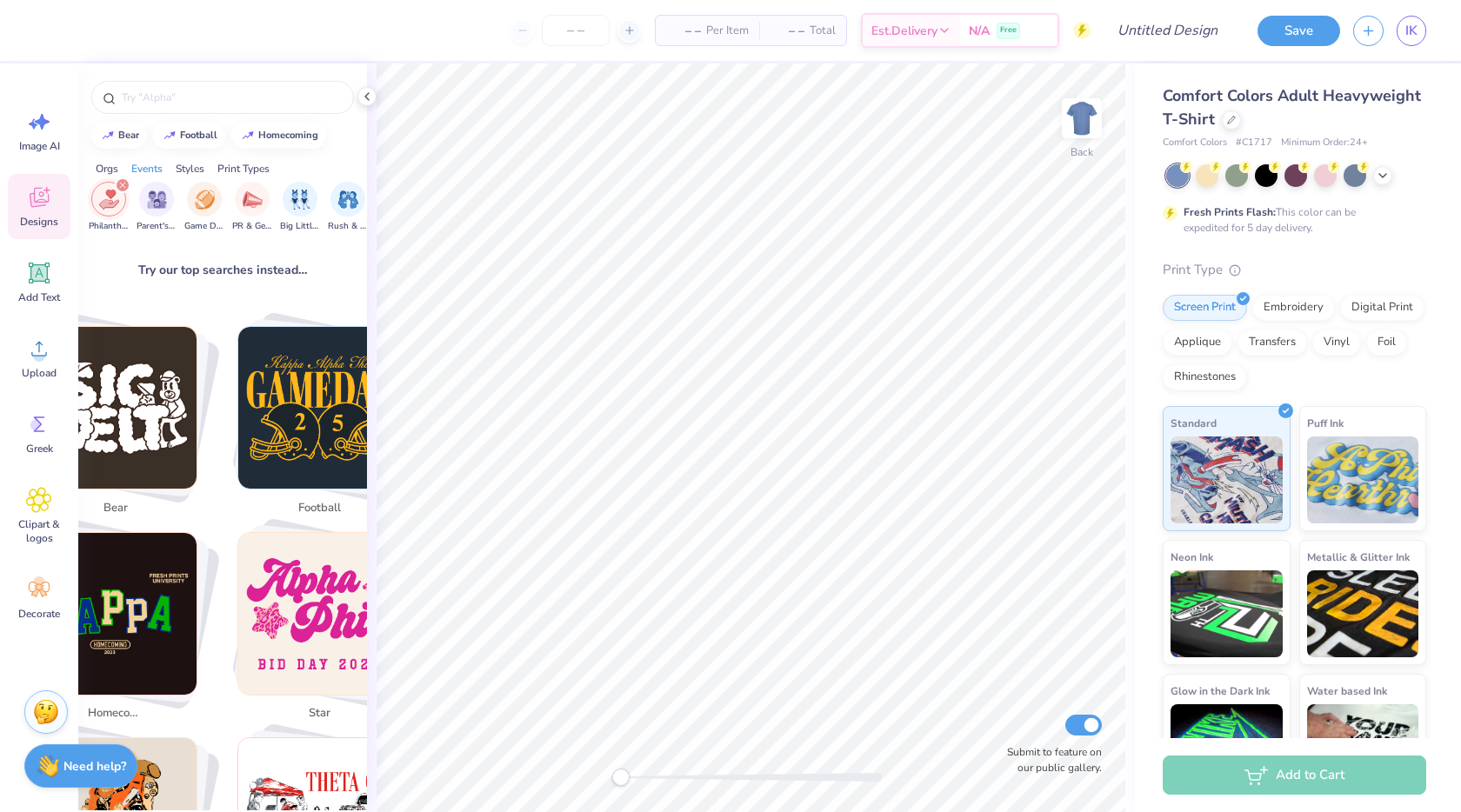
click at [313, 424] on img "Stack Card Button football" at bounding box center [319, 407] width 162 height 162
type input "football"
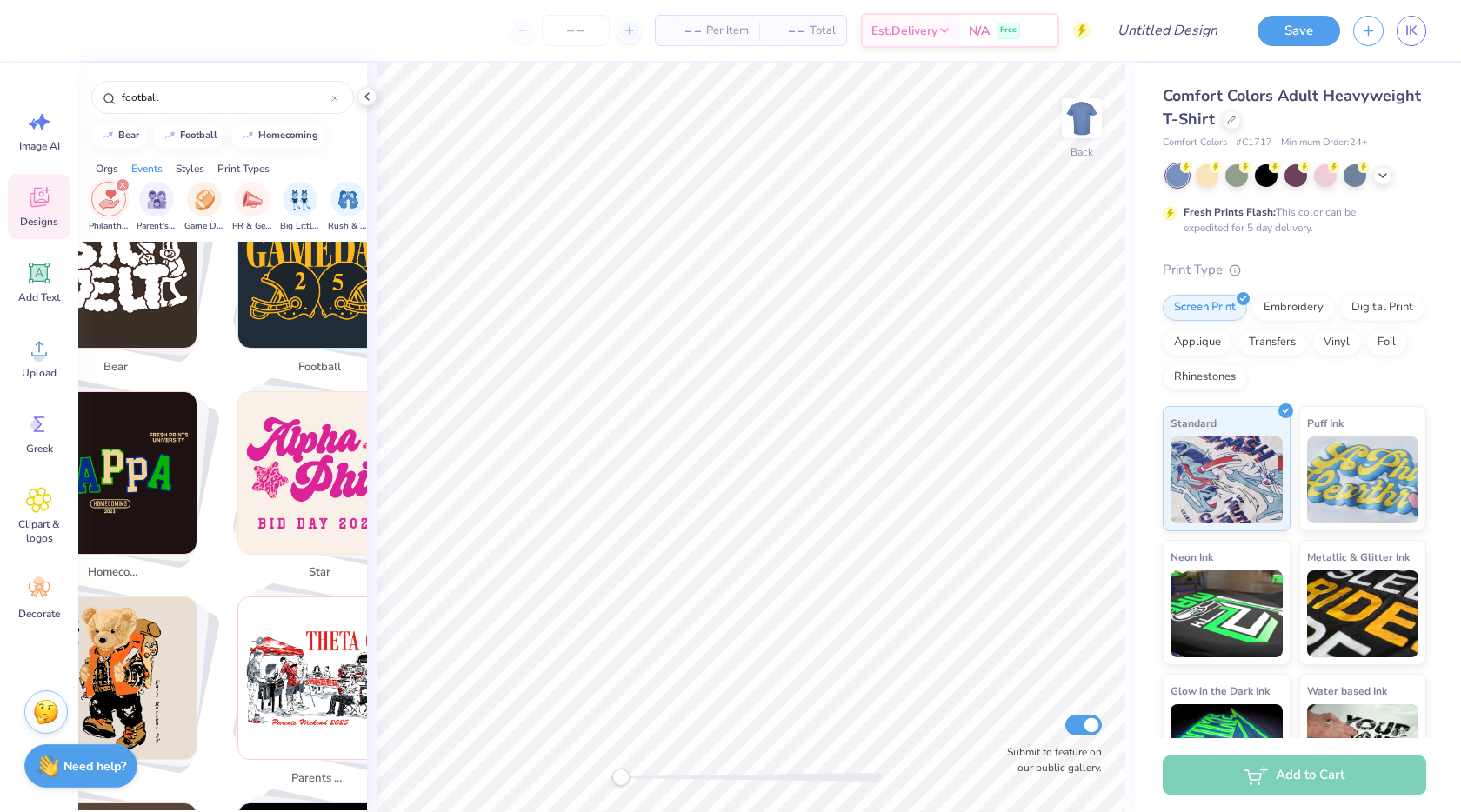
scroll to position [379, 0]
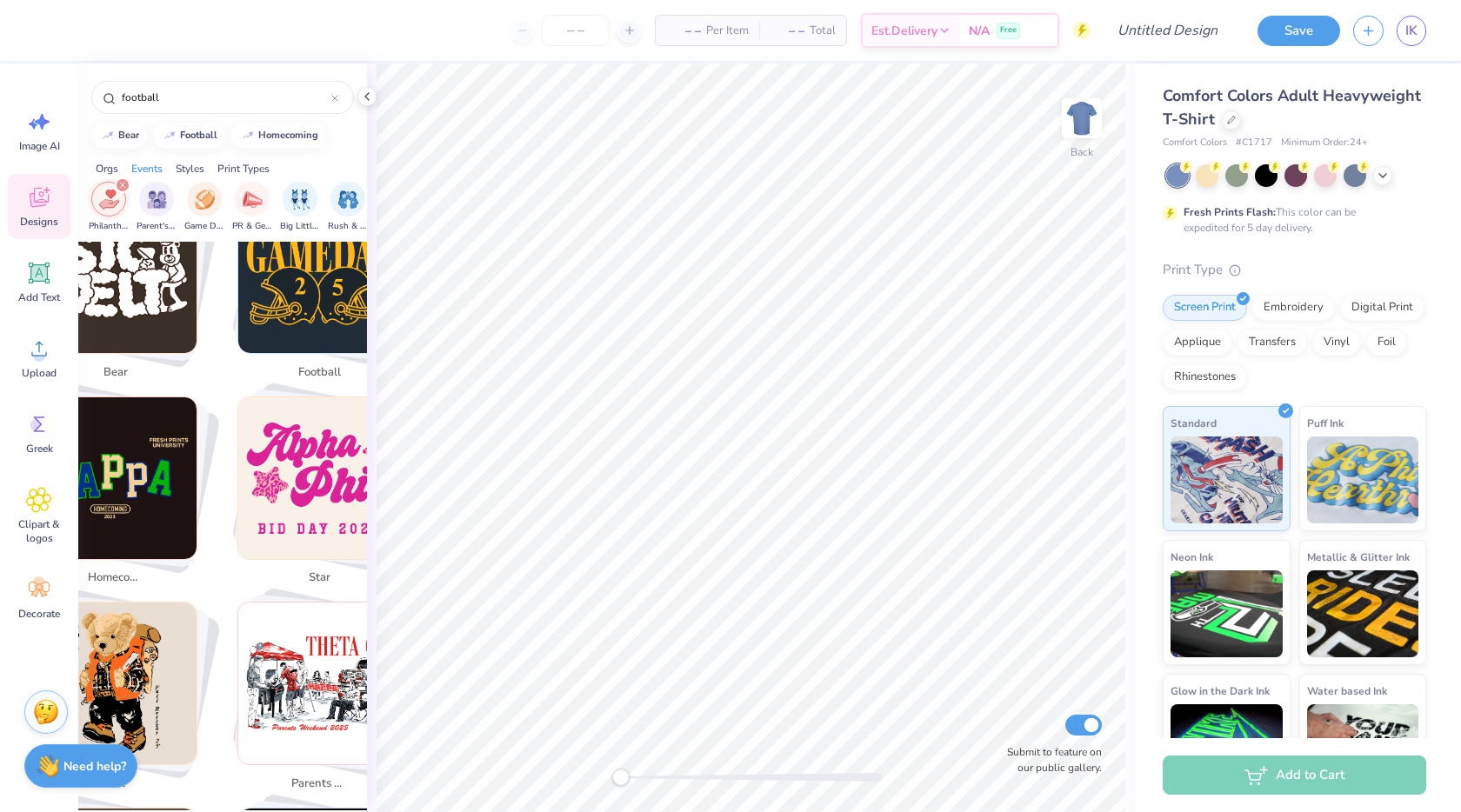
click at [309, 318] on img "Stack Card Button football" at bounding box center [319, 272] width 162 height 162
click at [320, 364] on span "football" at bounding box center [320, 373] width 57 height 17
click at [293, 279] on img "Stack Card Button football" at bounding box center [319, 272] width 162 height 162
click at [59, 140] on span "Image AI" at bounding box center [39, 146] width 41 height 14
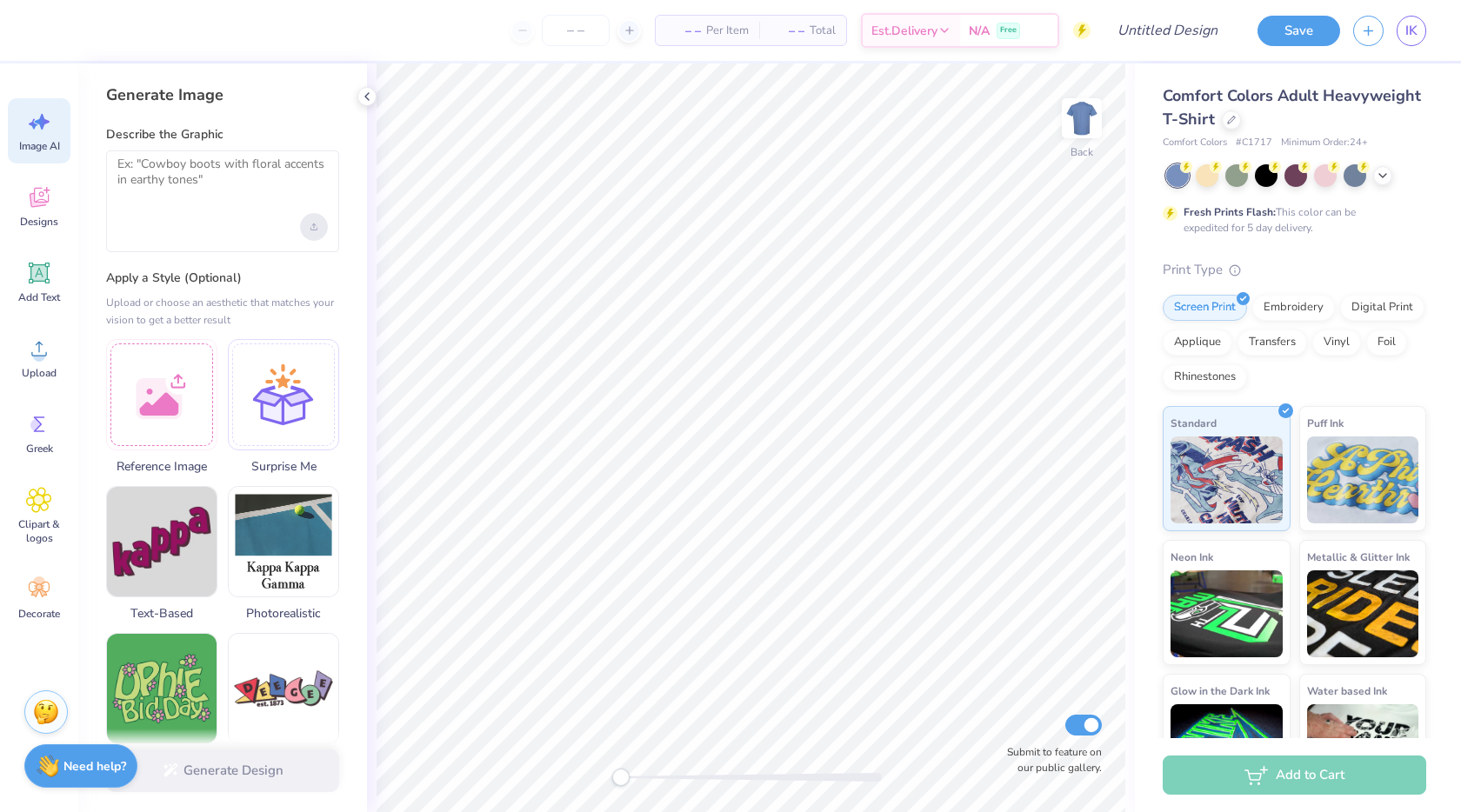
click at [318, 225] on div "Upload image" at bounding box center [314, 227] width 28 height 28
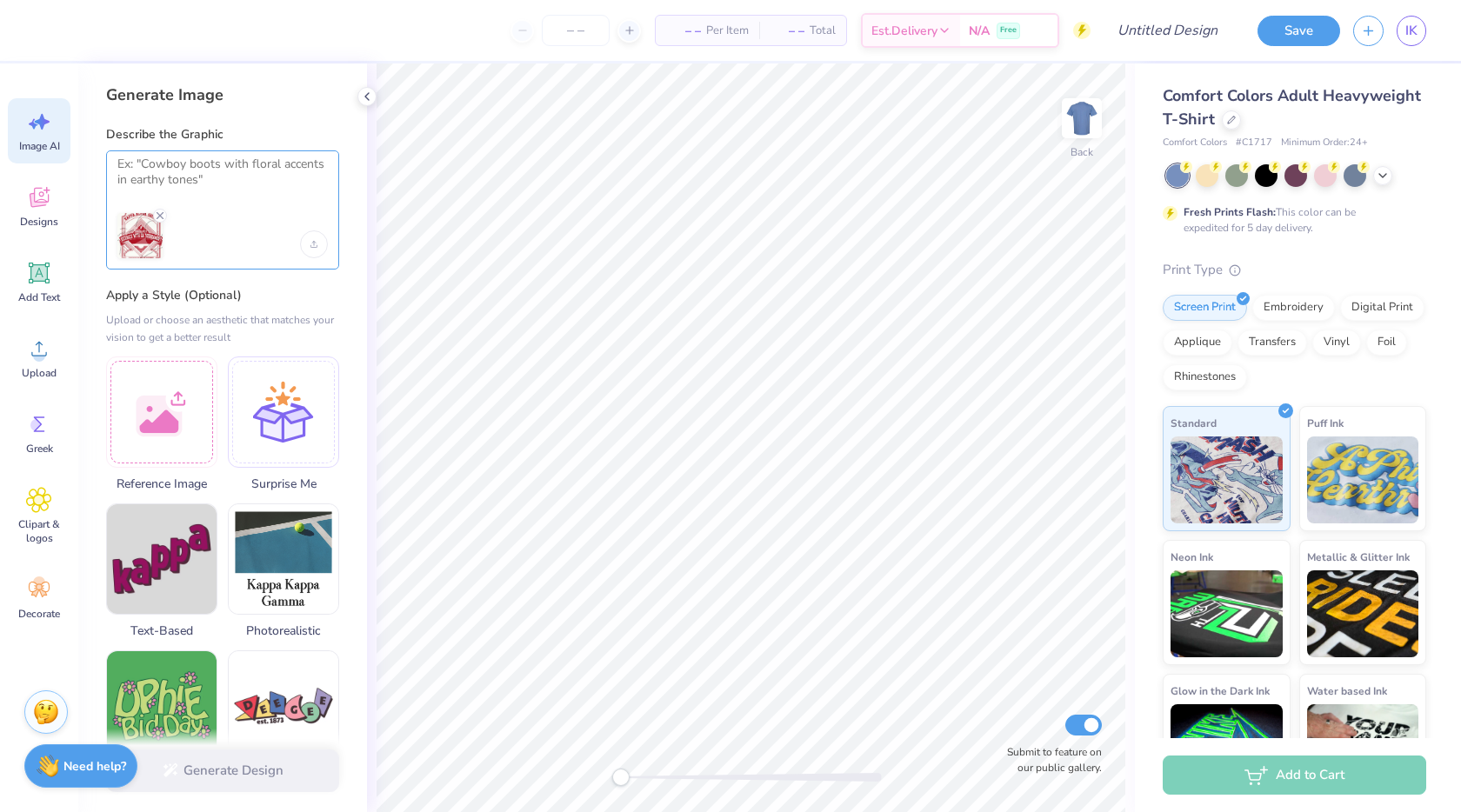
click at [247, 165] on textarea at bounding box center [222, 178] width 210 height 44
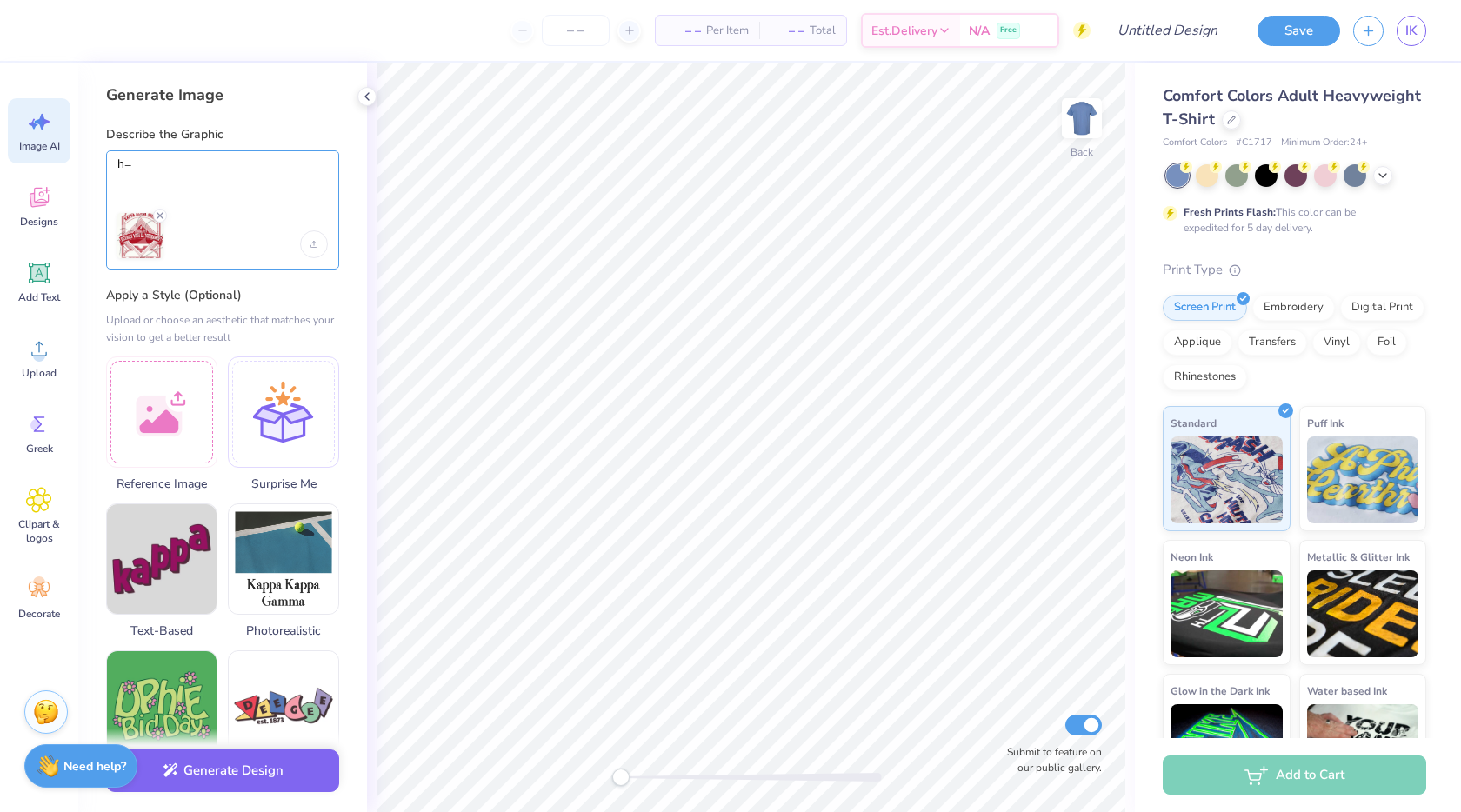
type textarea "h"
click at [187, 162] on textarea "change to "sigma Kappa"" at bounding box center [222, 178] width 210 height 44
click at [150, 165] on textarea "change to "Sigma Kappa"" at bounding box center [222, 178] width 210 height 44
click at [155, 165] on textarea "change to "Sigma Kappa"" at bounding box center [222, 178] width 210 height 44
click at [212, 175] on textarea "change "kappa alpha order" to "Sigma Kappa"" at bounding box center [222, 178] width 210 height 44
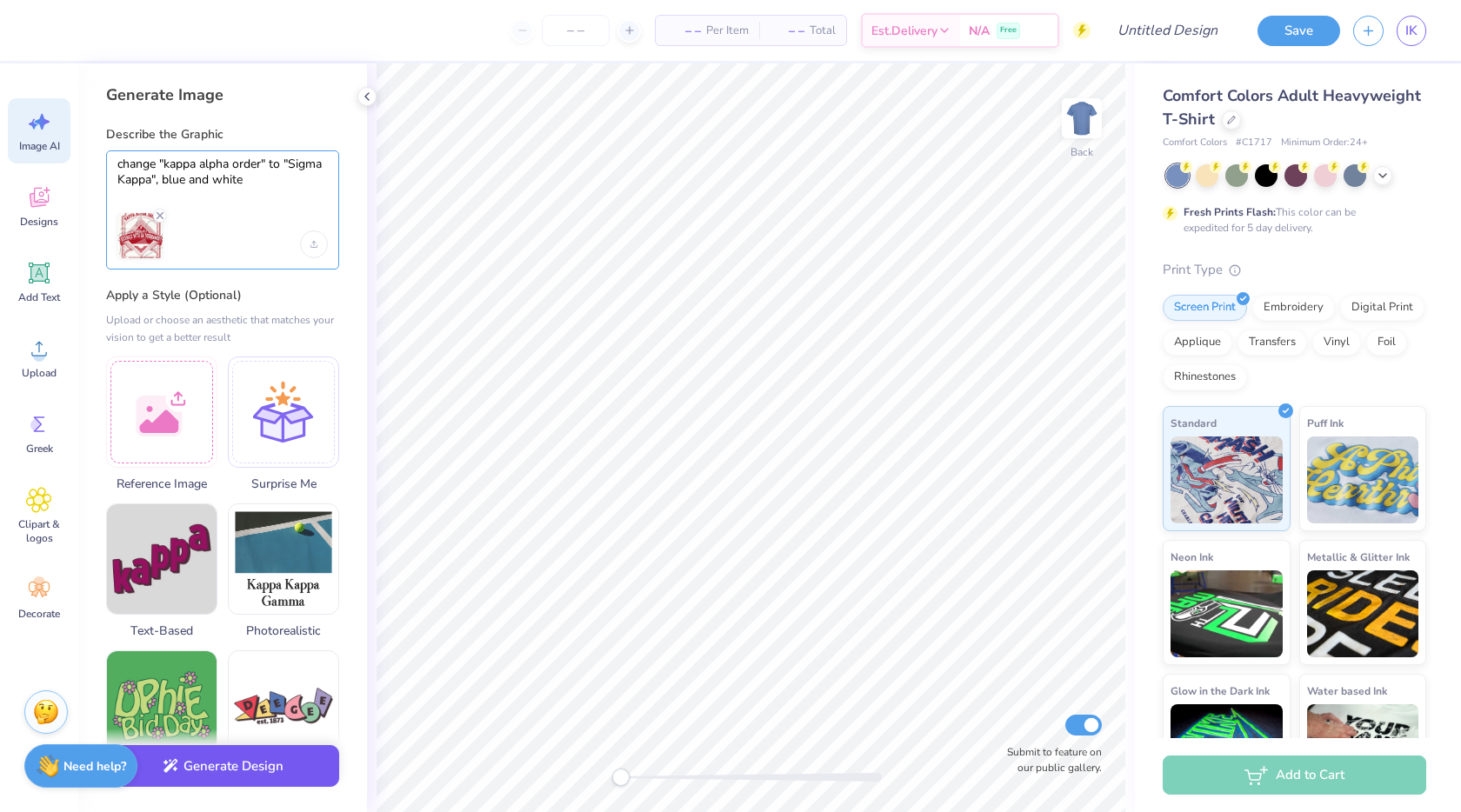
type textarea "change "kappa alpha order" to "Sigma Kappa", blue and white"
click at [265, 774] on button "Generate Design" at bounding box center [223, 767] width 233 height 43
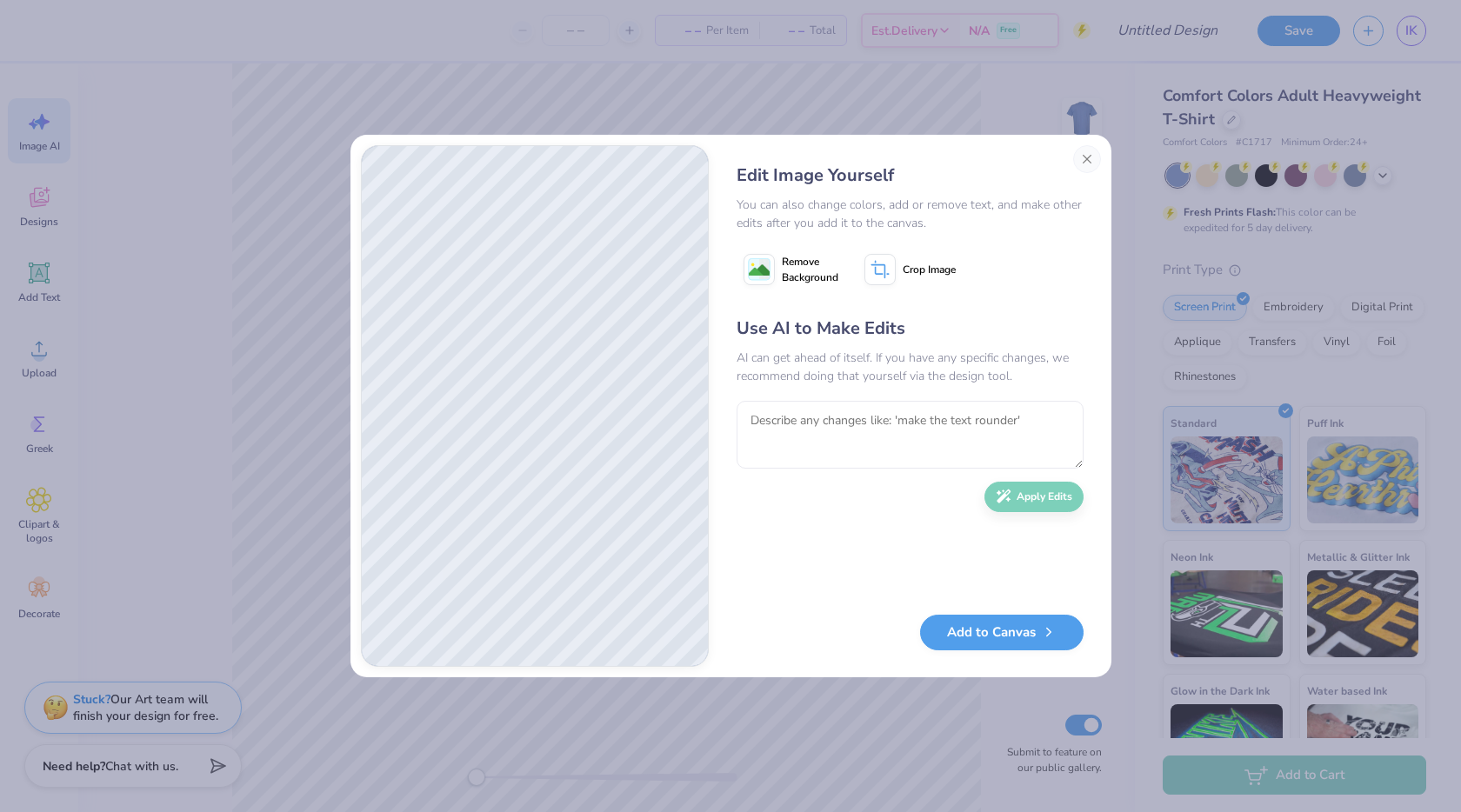
click at [762, 269] on image at bounding box center [760, 271] width 21 height 21
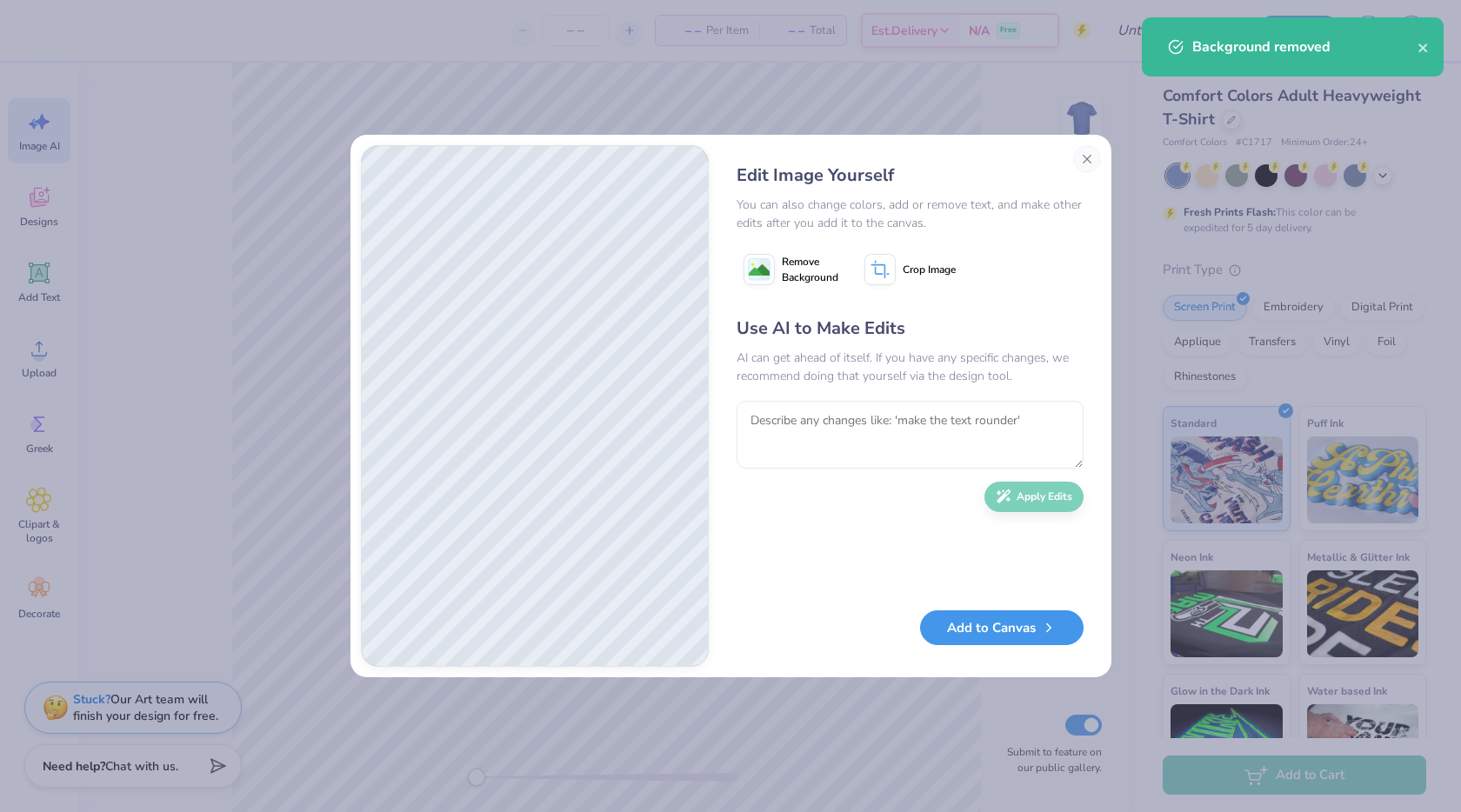
click at [1011, 635] on button "Add to Canvas" at bounding box center [1002, 628] width 163 height 36
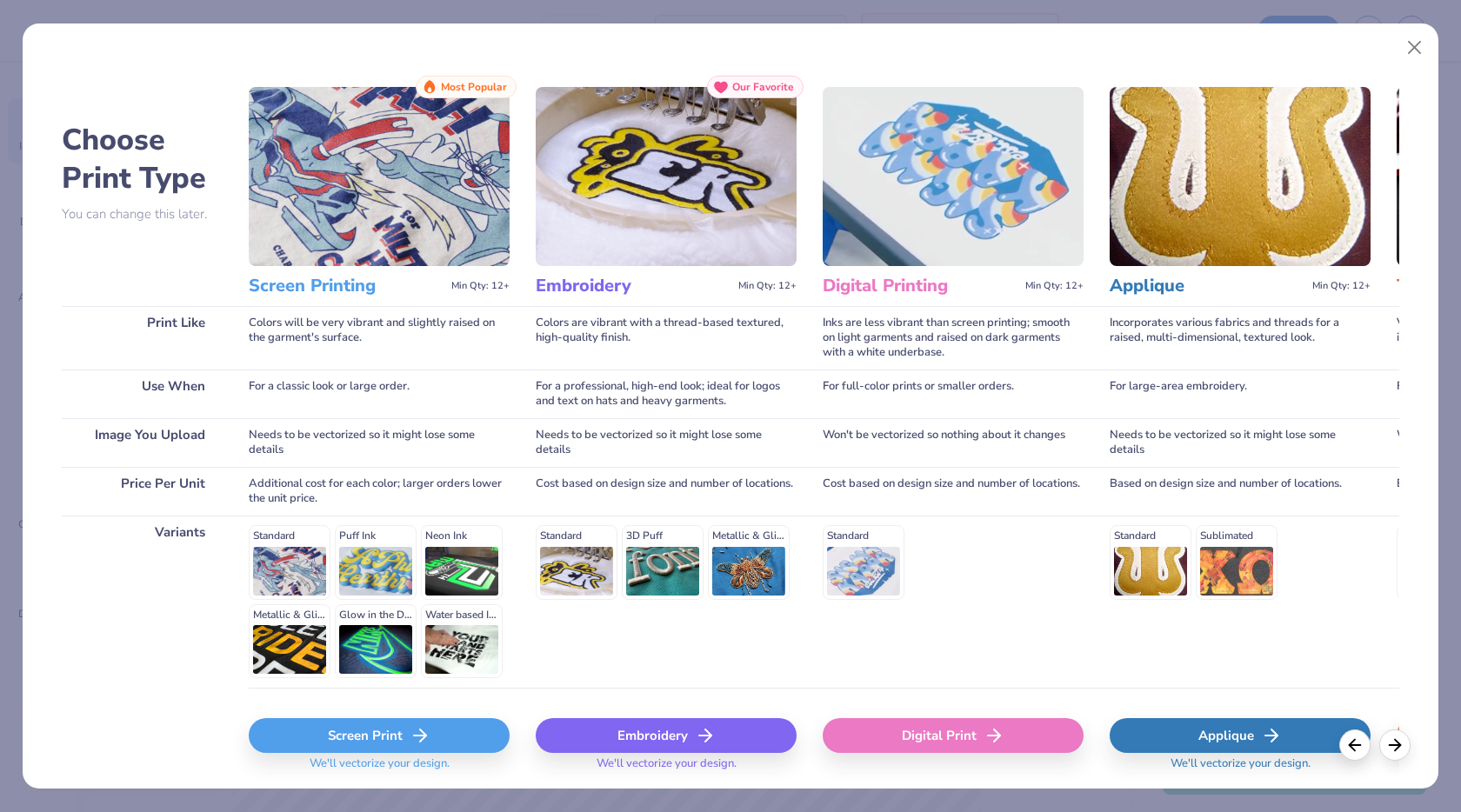
click at [450, 736] on div "Screen Print" at bounding box center [379, 736] width 261 height 35
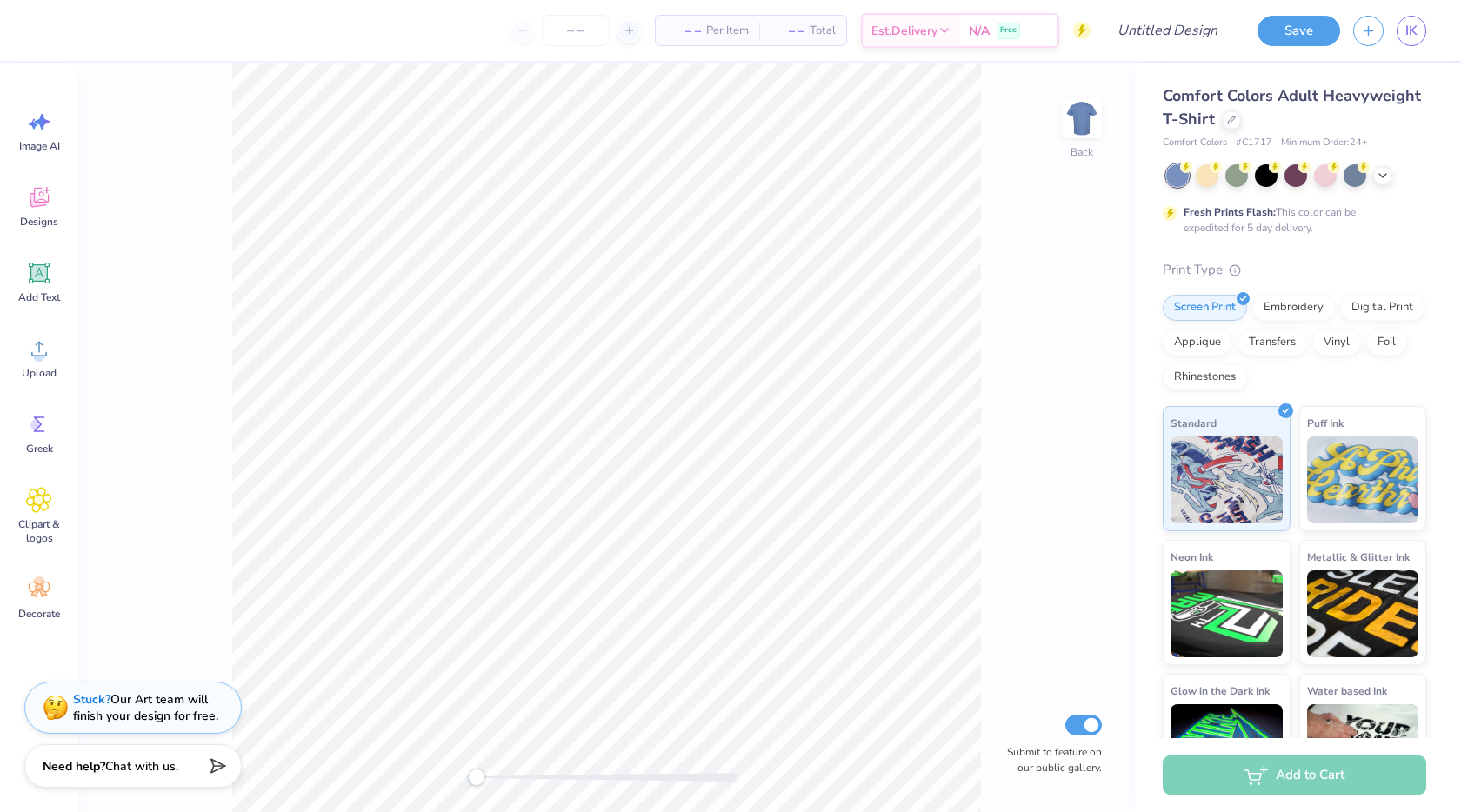
scroll to position [0, 0]
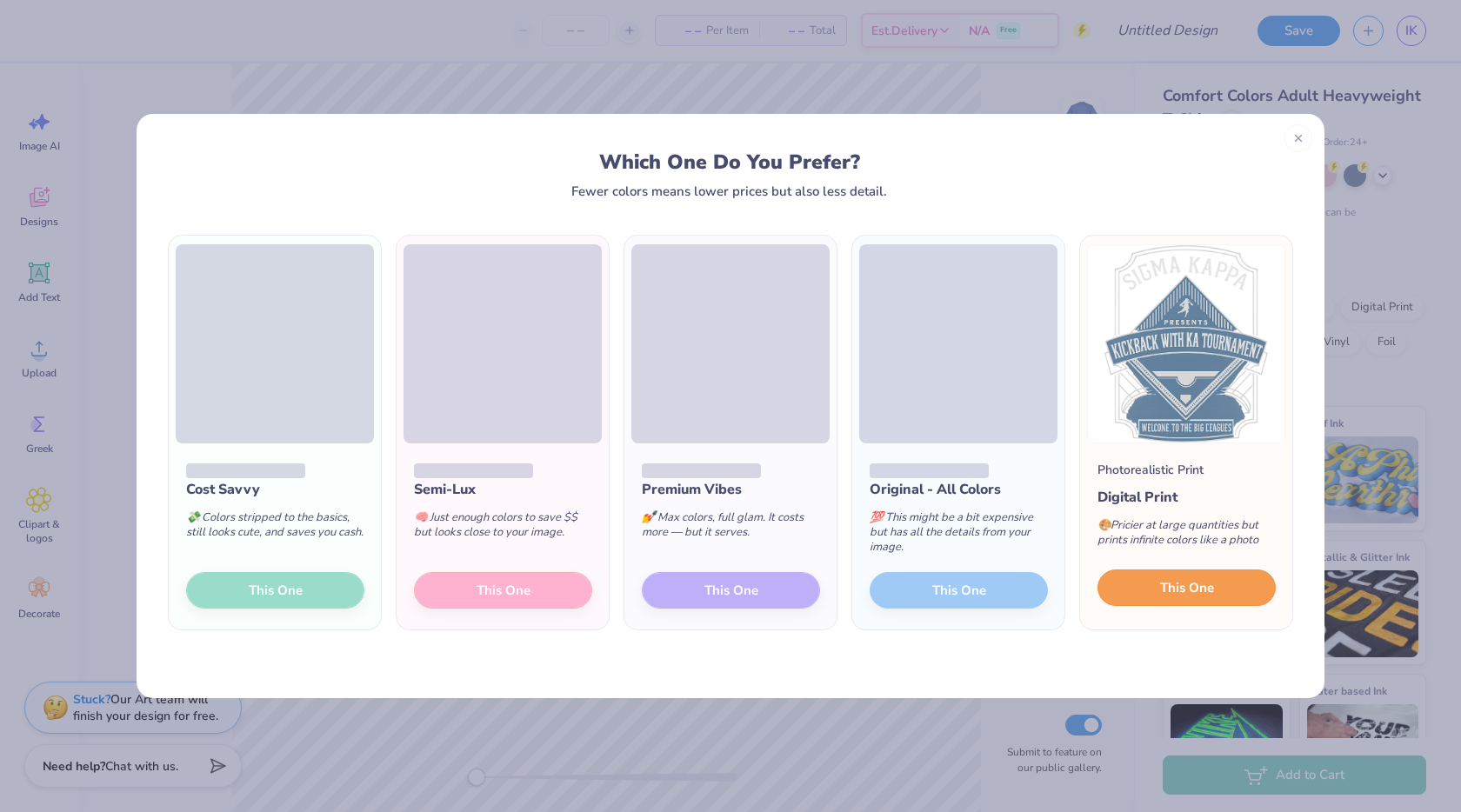
click at [1180, 582] on span "This One" at bounding box center [1188, 588] width 54 height 20
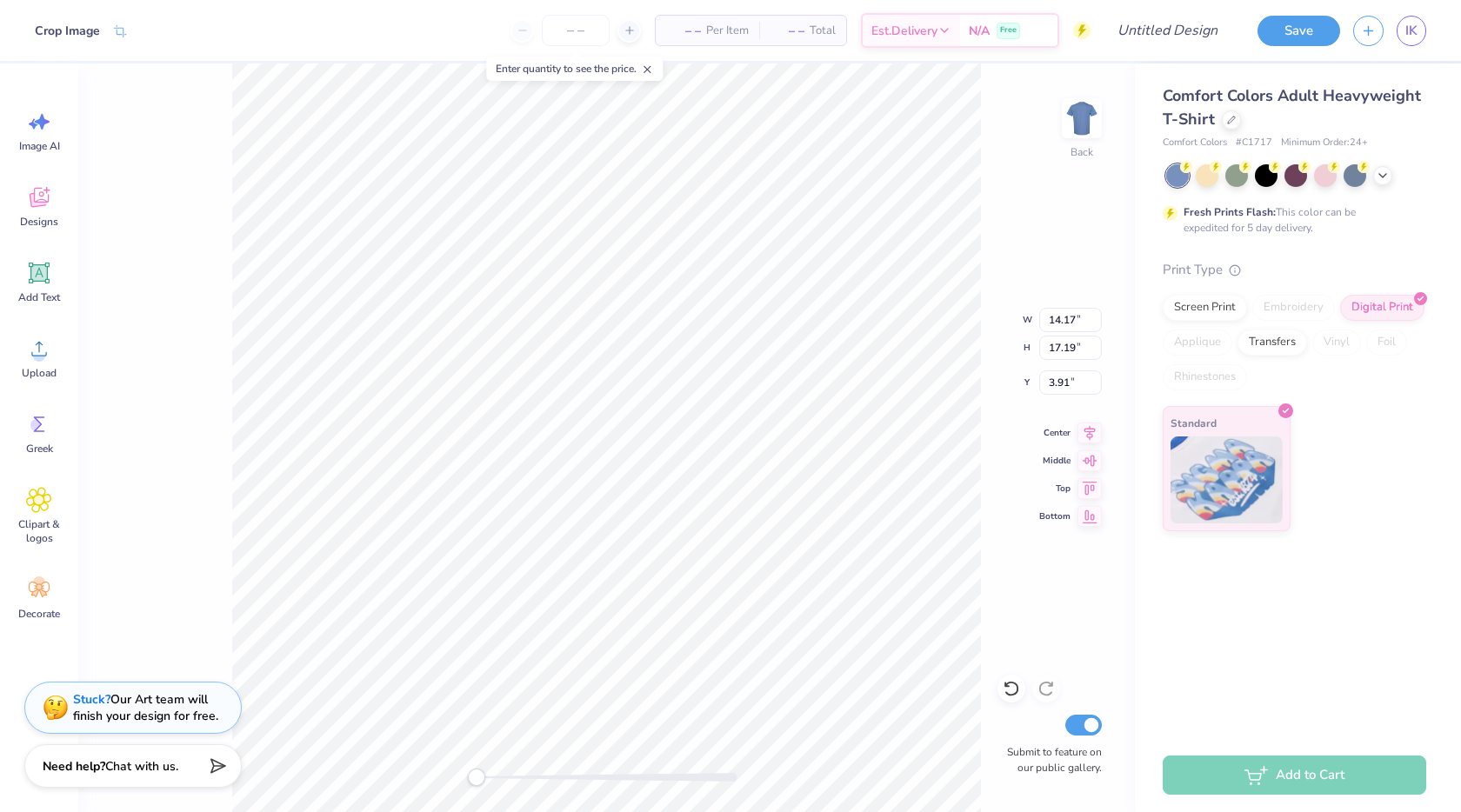
click at [192, 491] on div "Back W 14.17 14.17 " H 17.19 17.19 " Y 3.91 3.91 " Center Middle Top Bottom Sub…" at bounding box center [607, 438] width 1057 height 749
type input "11.59"
type input "14.06"
type input "7.03"
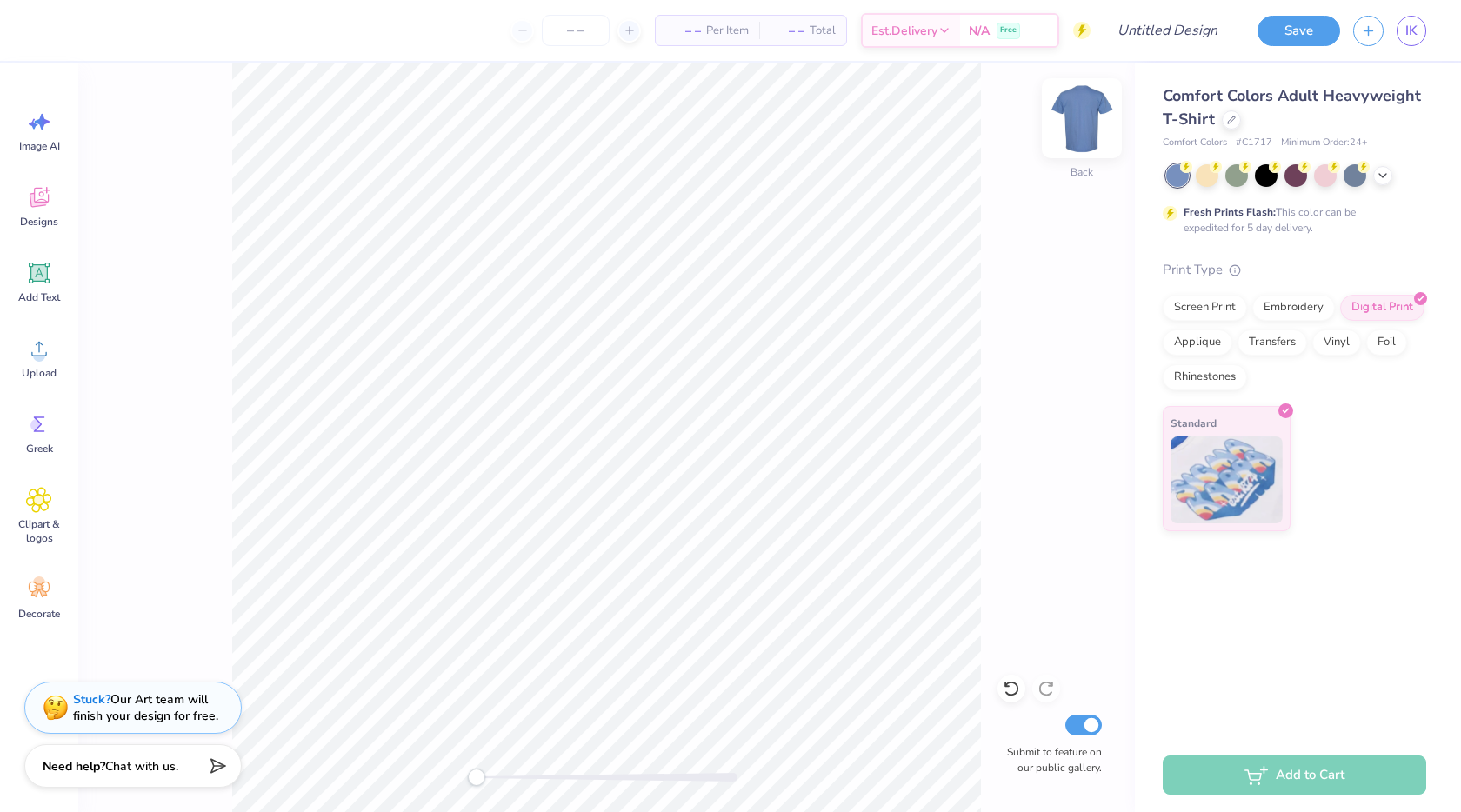
click at [1092, 120] on img at bounding box center [1082, 119] width 70 height 70
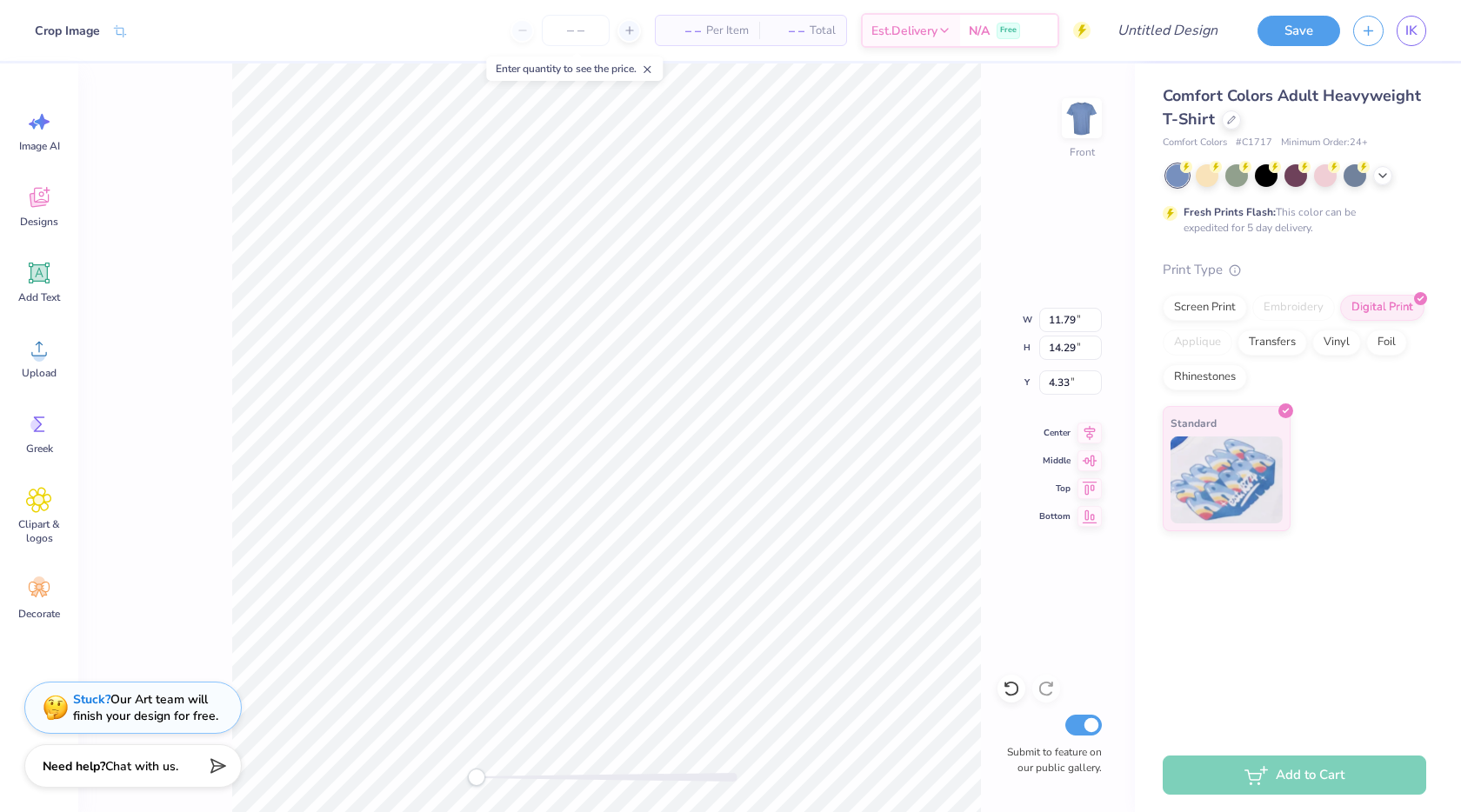
type input "12.35"
type input "14.98"
type input "3.35"
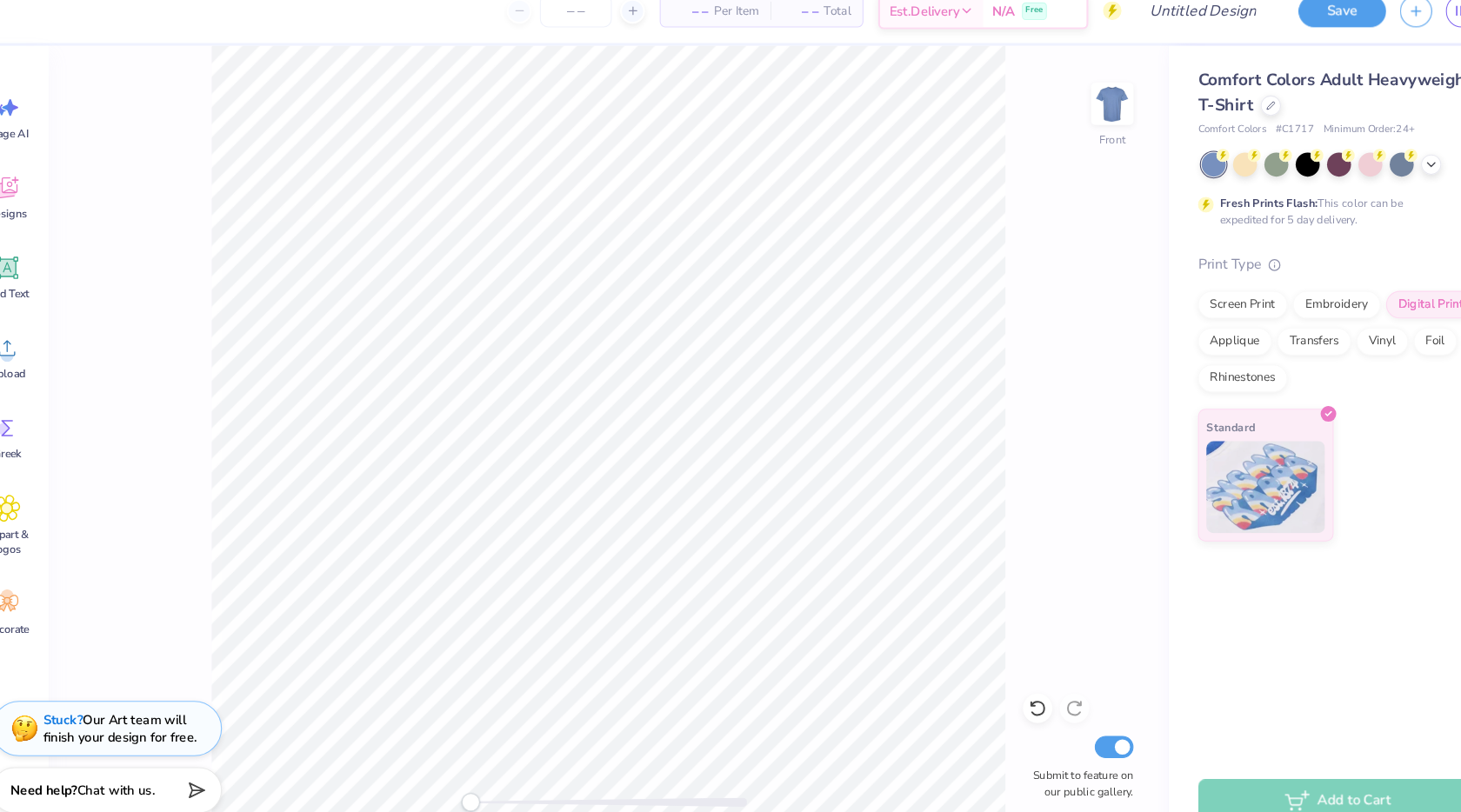
click at [193, 403] on div "Front Submit to feature on our public gallery." at bounding box center [607, 438] width 1057 height 749
click at [1384, 177] on icon at bounding box center [1383, 174] width 14 height 14
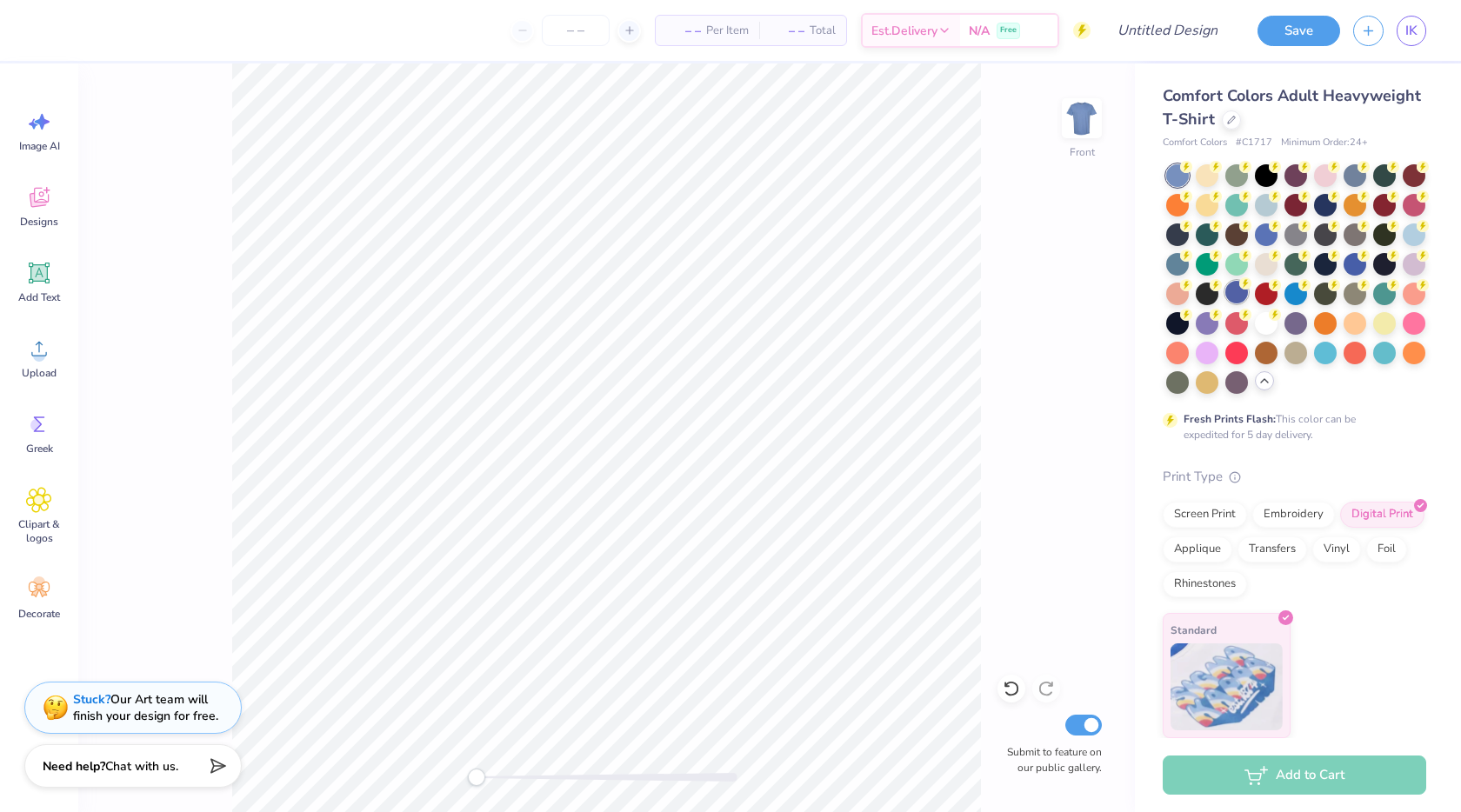
click at [1232, 299] on div at bounding box center [1237, 292] width 23 height 23
click at [1175, 233] on div at bounding box center [1178, 233] width 23 height 23
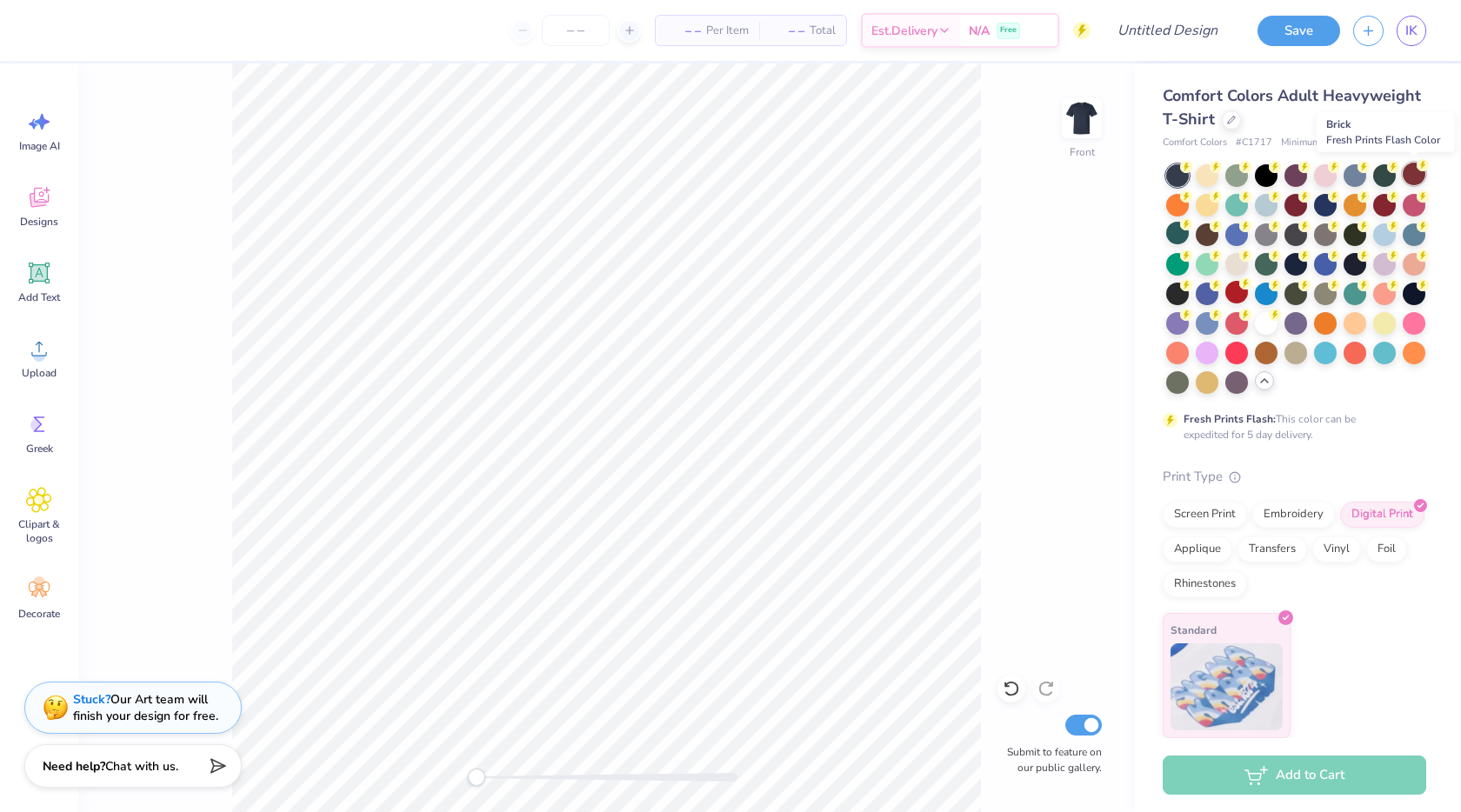
click at [1421, 181] on div at bounding box center [1414, 174] width 23 height 23
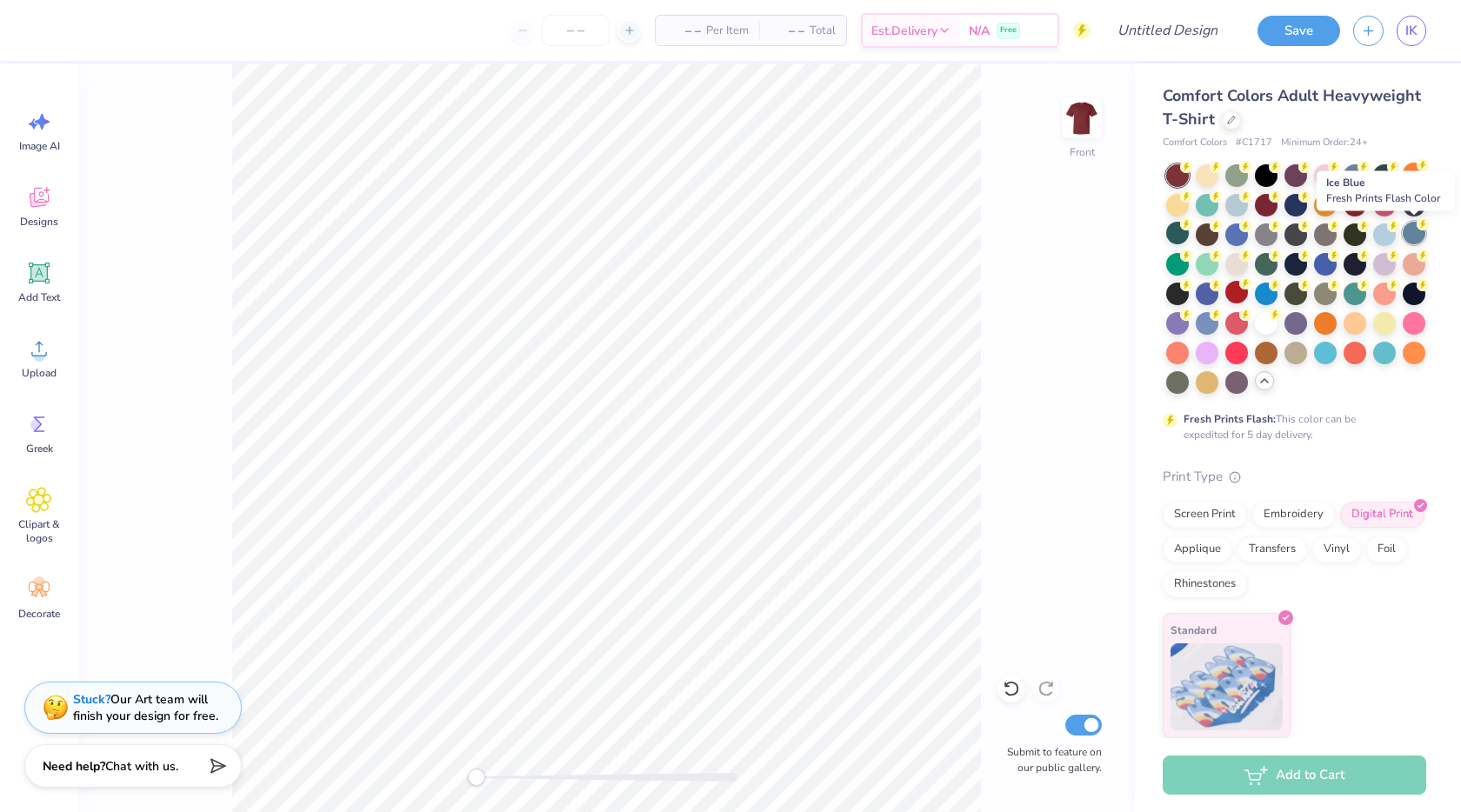
click at [1412, 234] on div at bounding box center [1414, 233] width 23 height 23
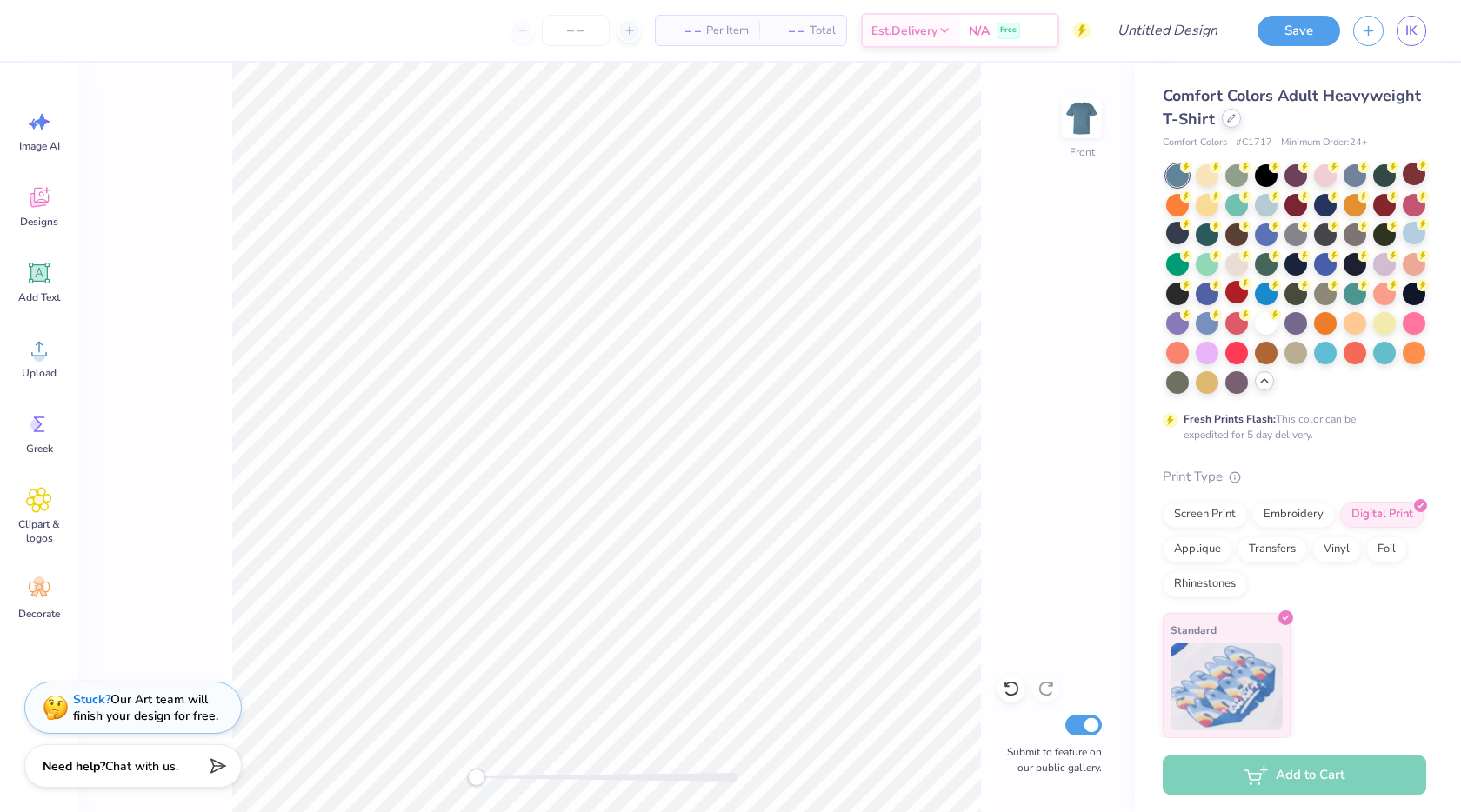
click at [1233, 115] on icon at bounding box center [1231, 118] width 9 height 9
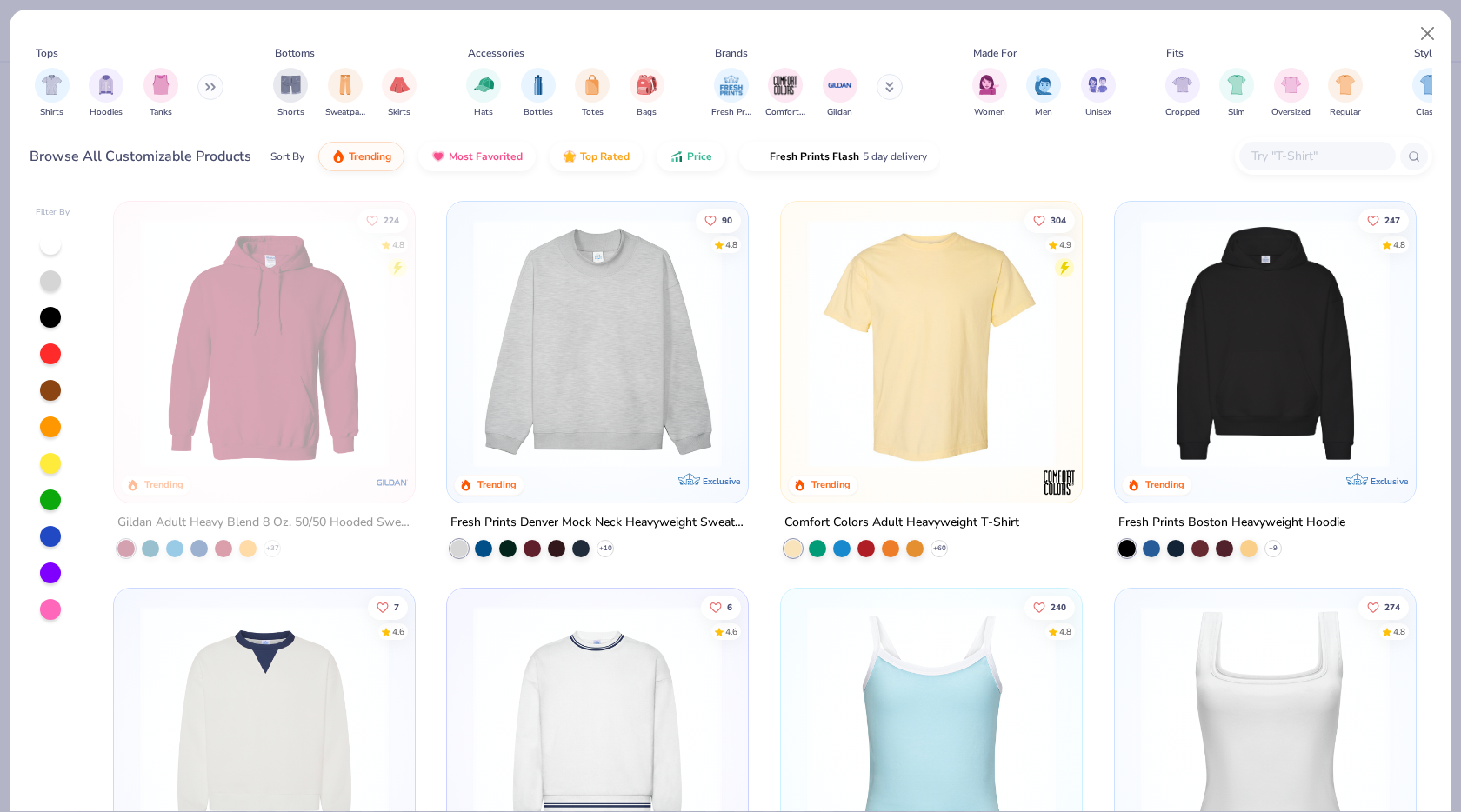
click at [1323, 153] on input "text" at bounding box center [1316, 155] width 134 height 20
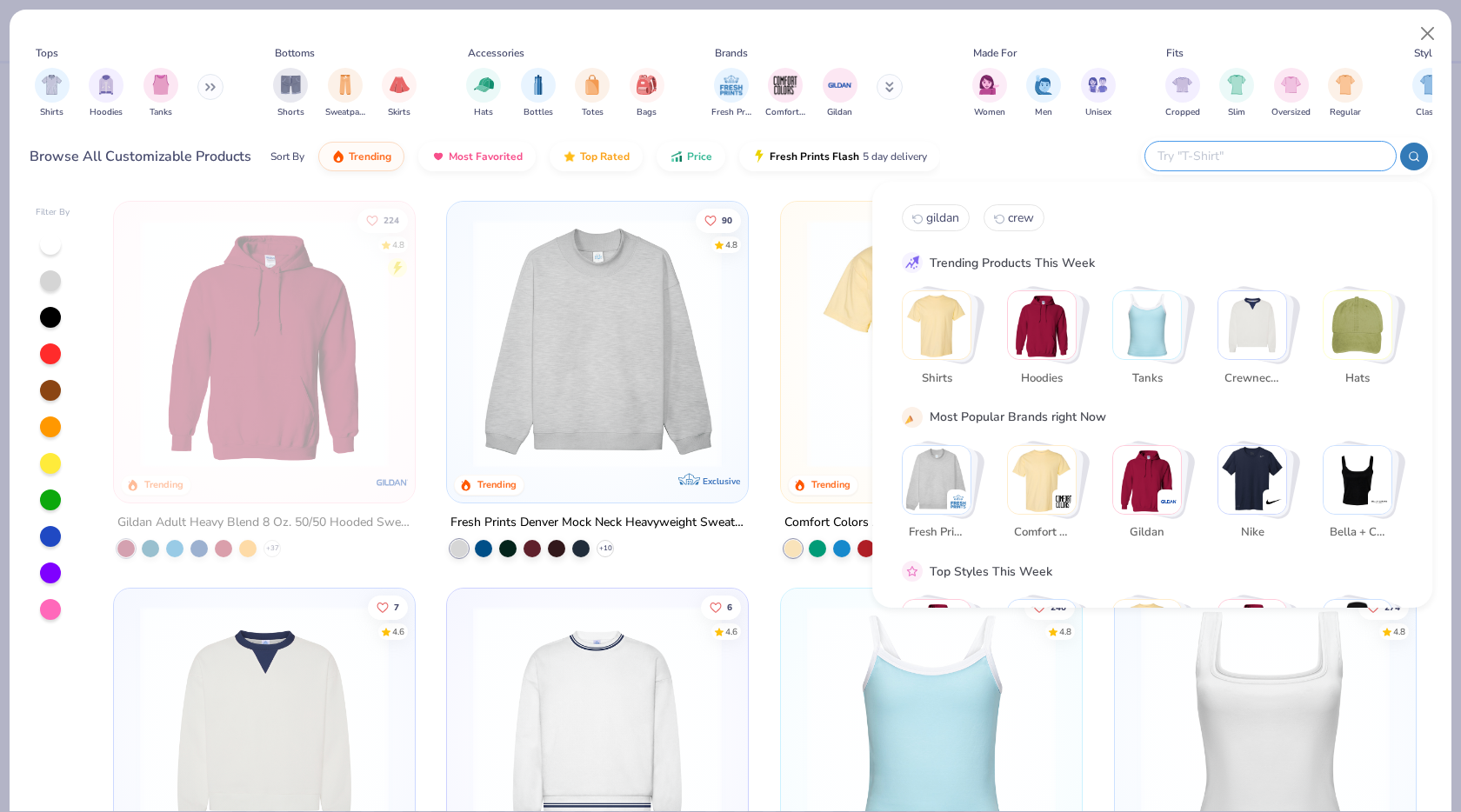
type input "c"
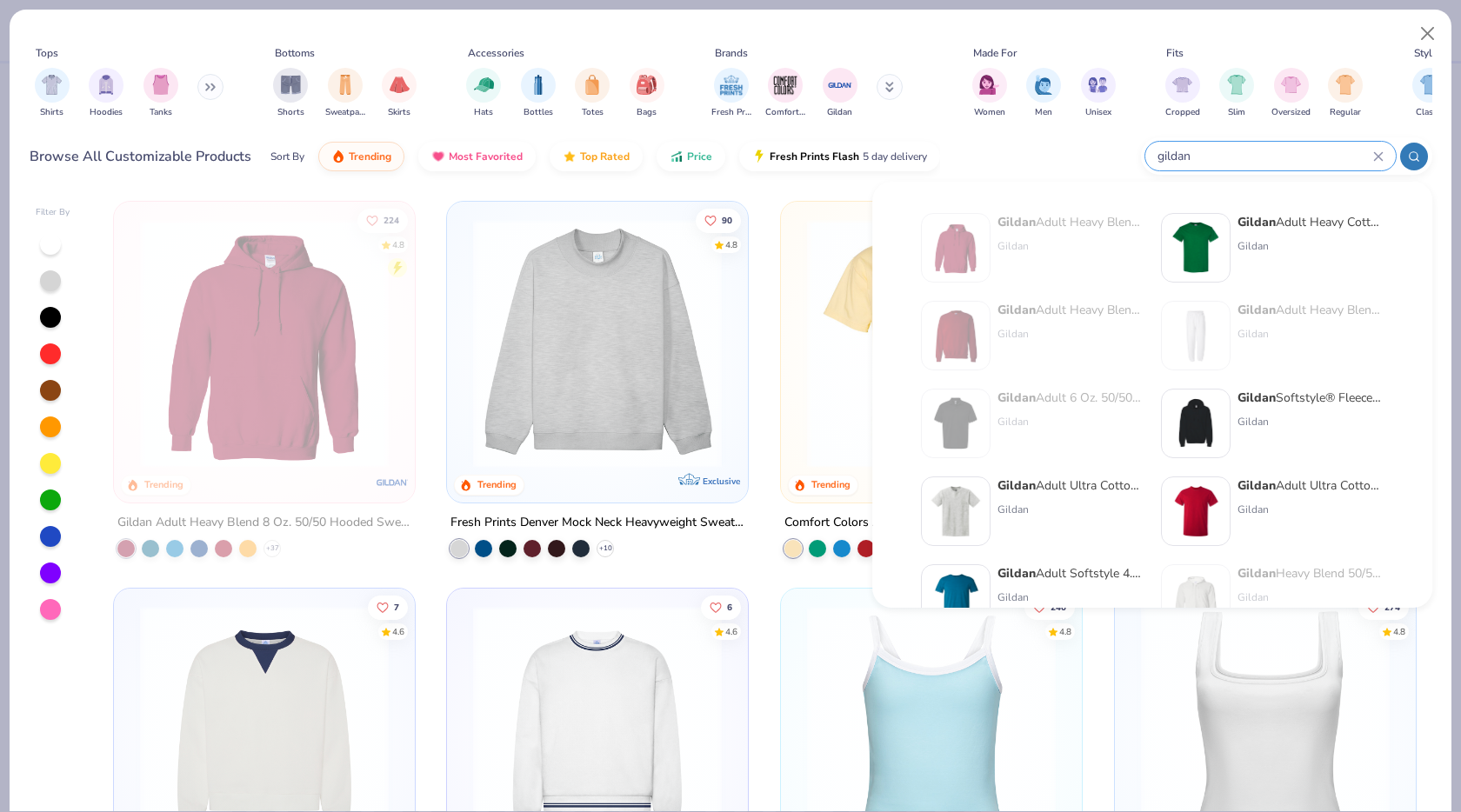
type input "gildan"
click at [1293, 257] on div "Gildan Adult Heavy Cotton T-Shirt Gildan" at bounding box center [1310, 248] width 146 height 70
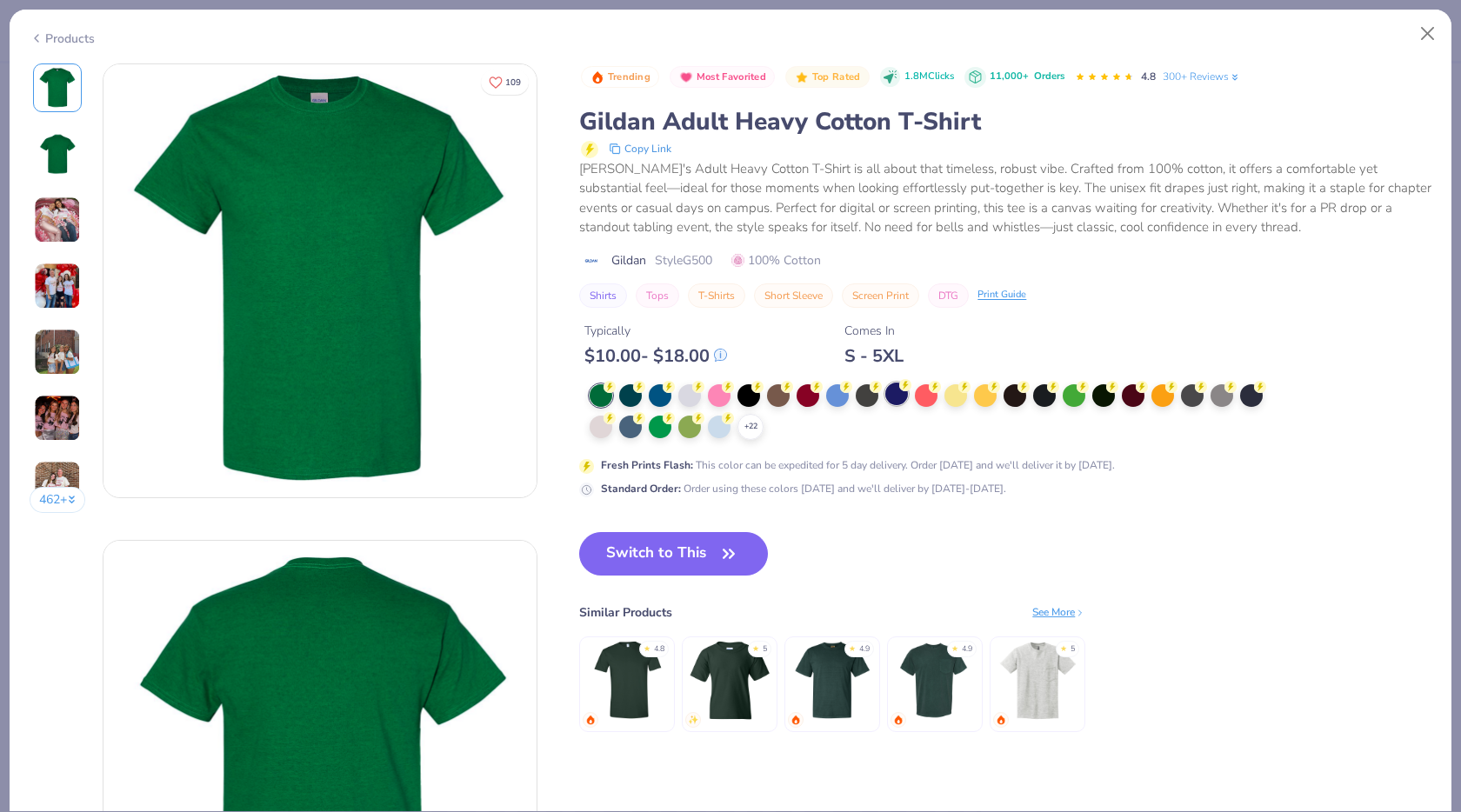
click at [898, 399] on div at bounding box center [897, 394] width 23 height 23
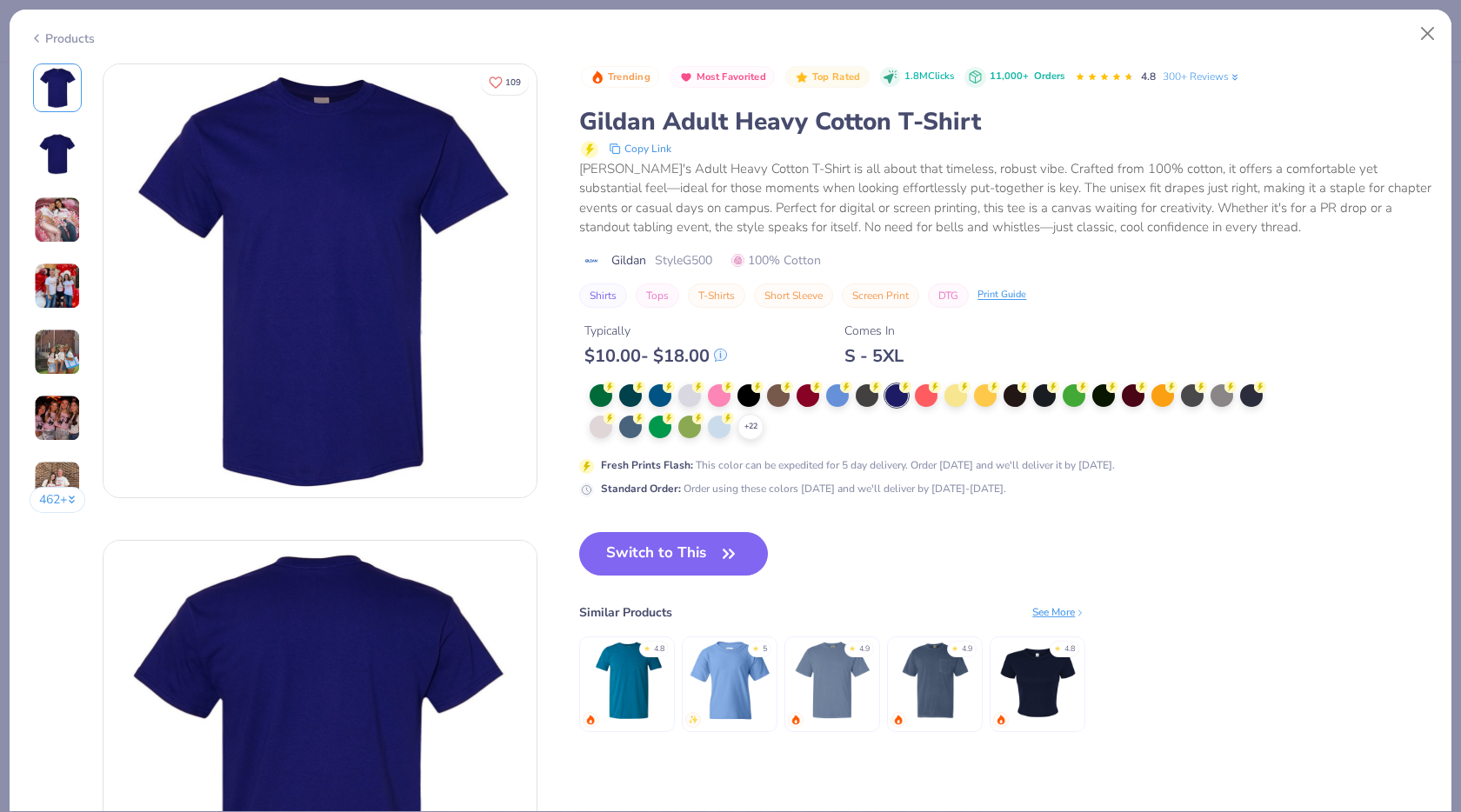
click at [699, 541] on button "Switch to This" at bounding box center [673, 554] width 189 height 44
